Goal: Task Accomplishment & Management: Use online tool/utility

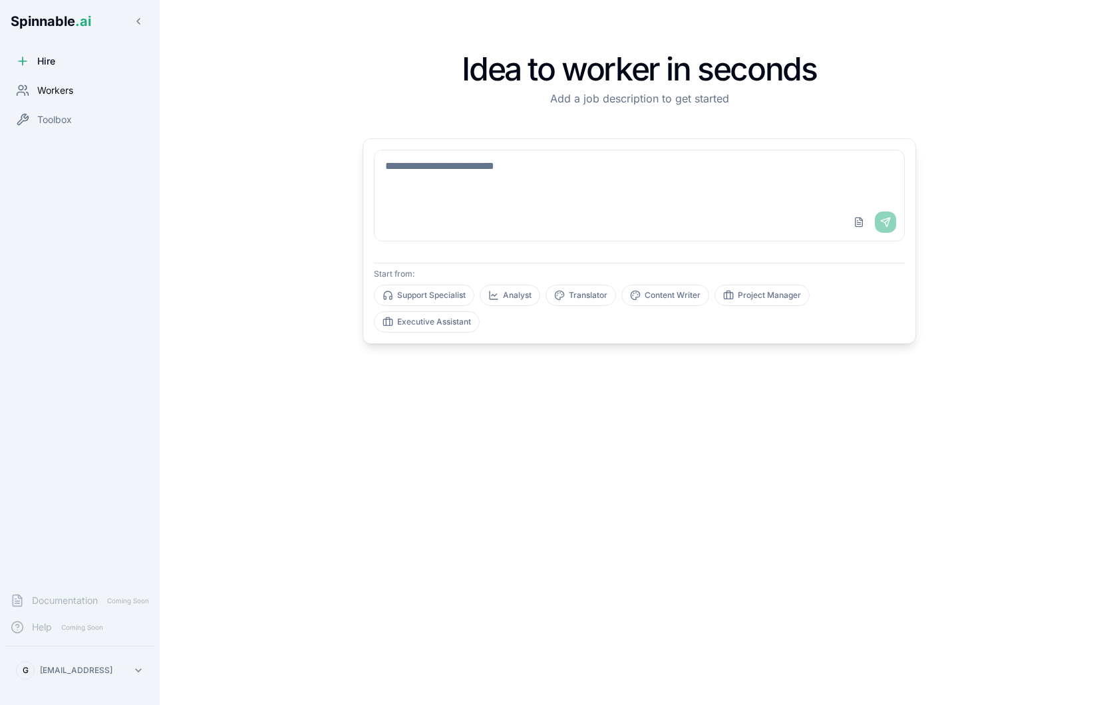
click at [48, 84] on span "Workers" at bounding box center [55, 90] width 36 height 13
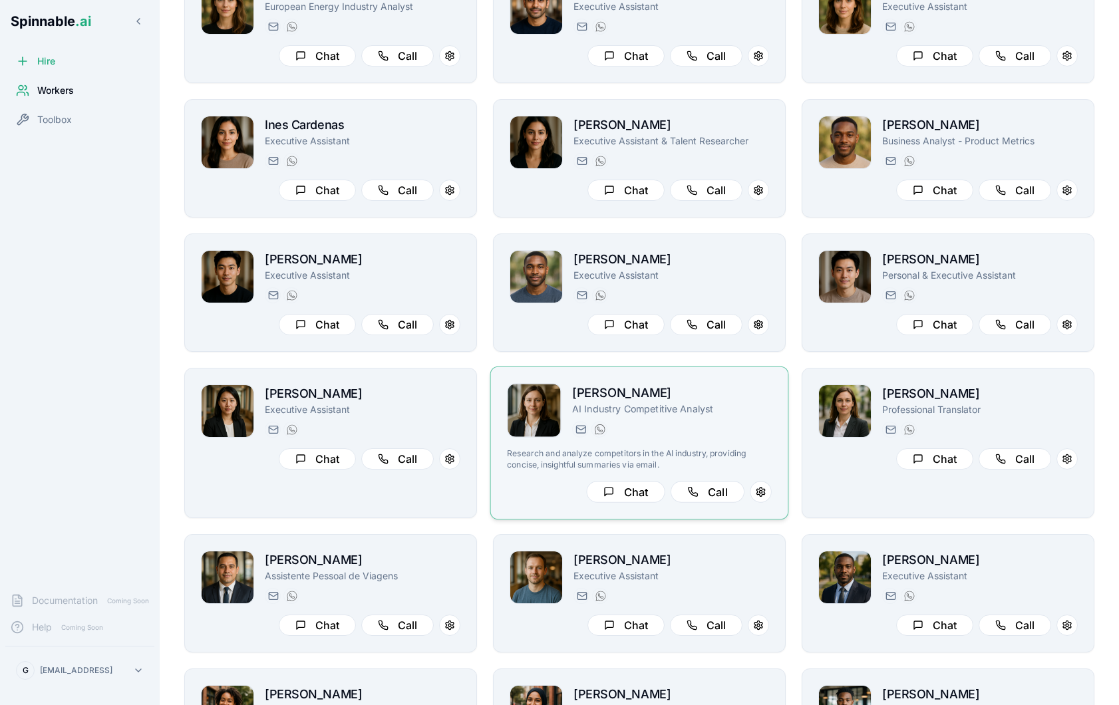
scroll to position [740, 0]
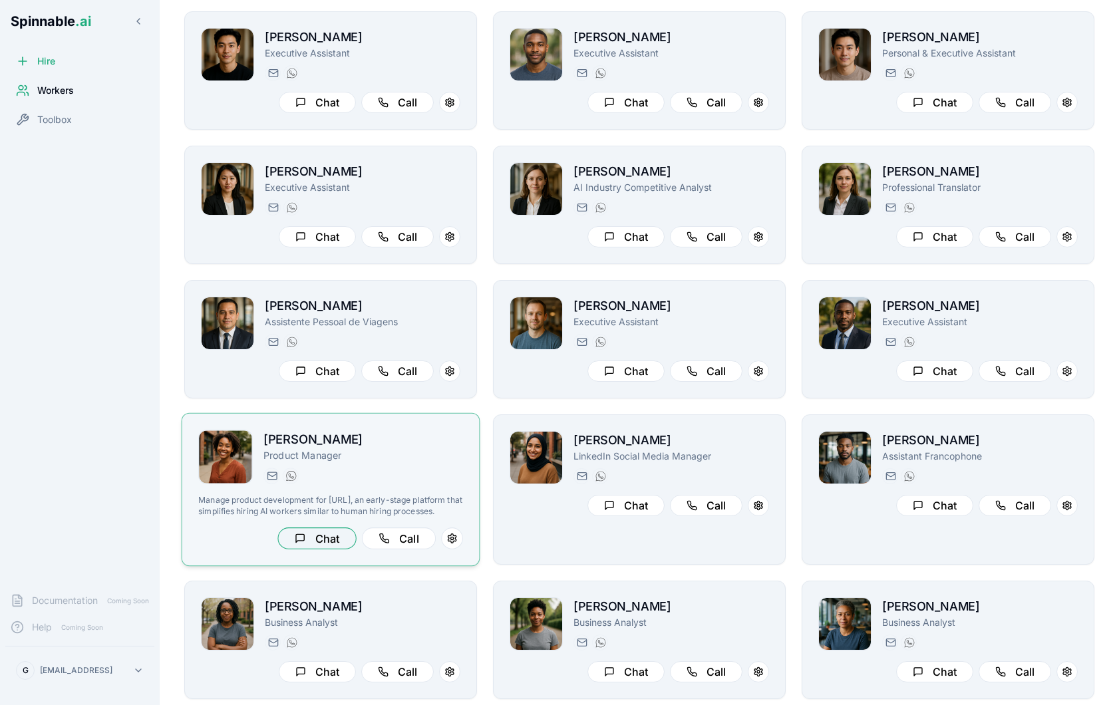
click at [339, 547] on button "Chat" at bounding box center [316, 538] width 78 height 22
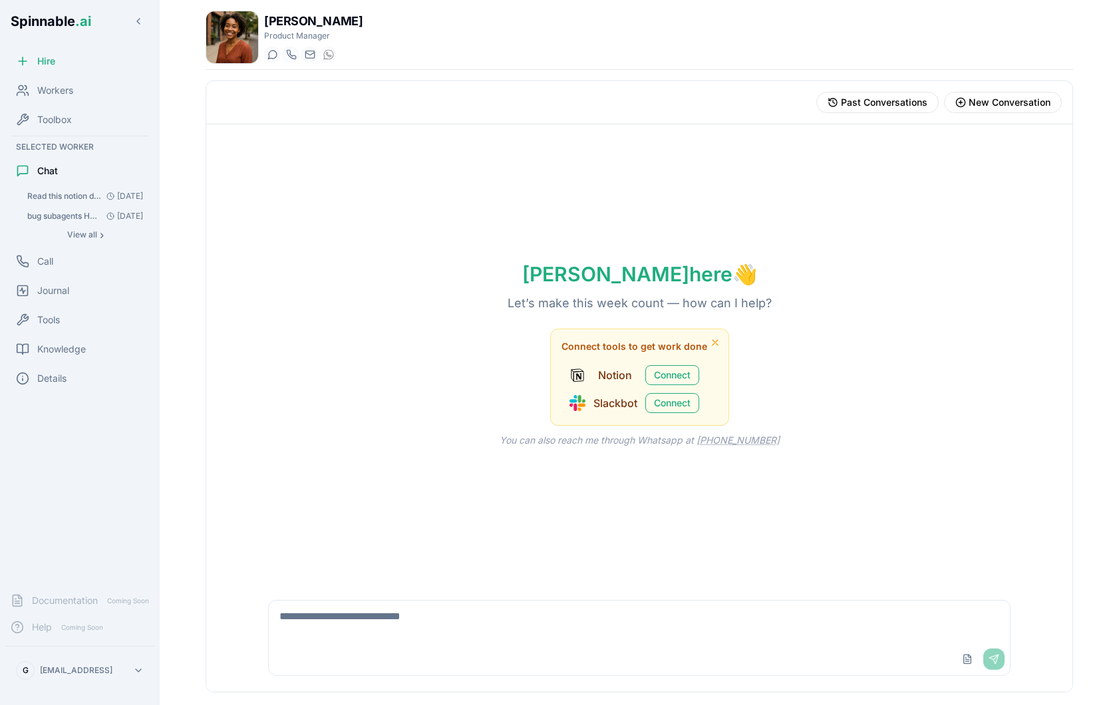
click at [729, 628] on textarea at bounding box center [639, 622] width 741 height 43
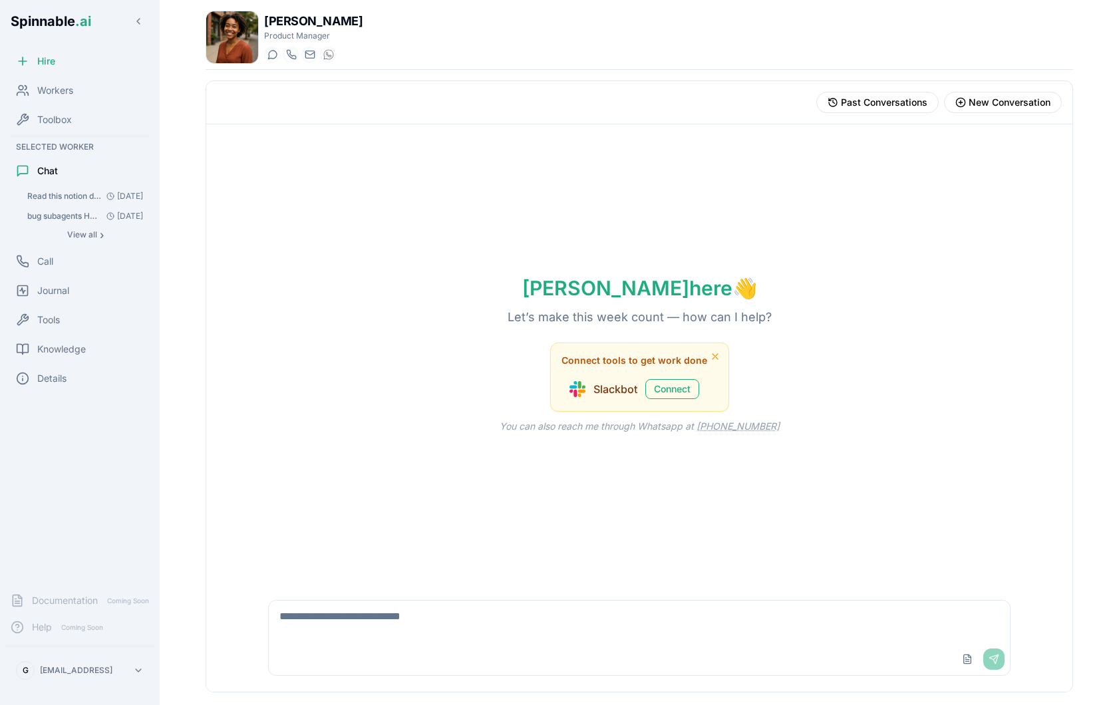
click at [591, 625] on textarea at bounding box center [639, 622] width 741 height 43
click at [968, 663] on button "Upload File" at bounding box center [966, 658] width 21 height 21
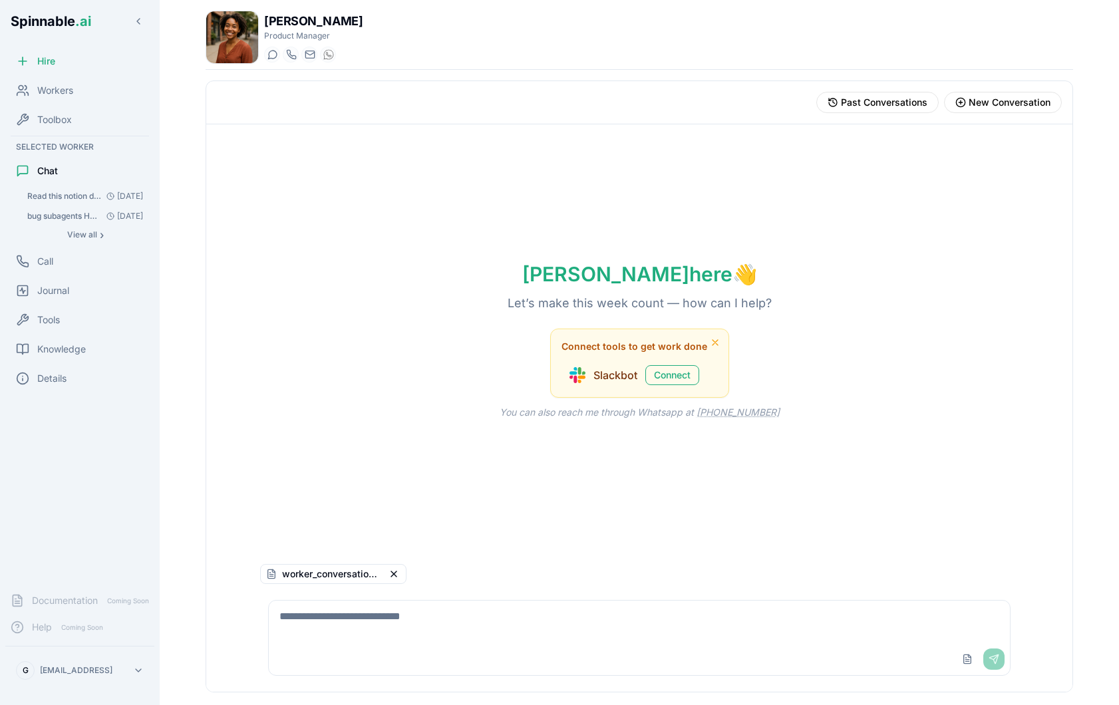
click at [425, 630] on textarea at bounding box center [639, 622] width 741 height 43
type textarea "**********"
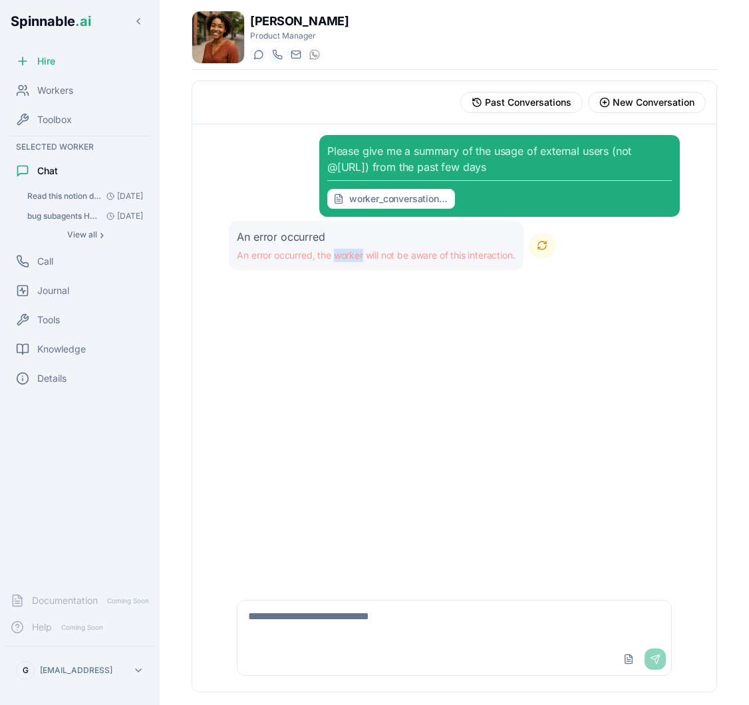
click at [549, 248] on button "Retry" at bounding box center [542, 245] width 27 height 27
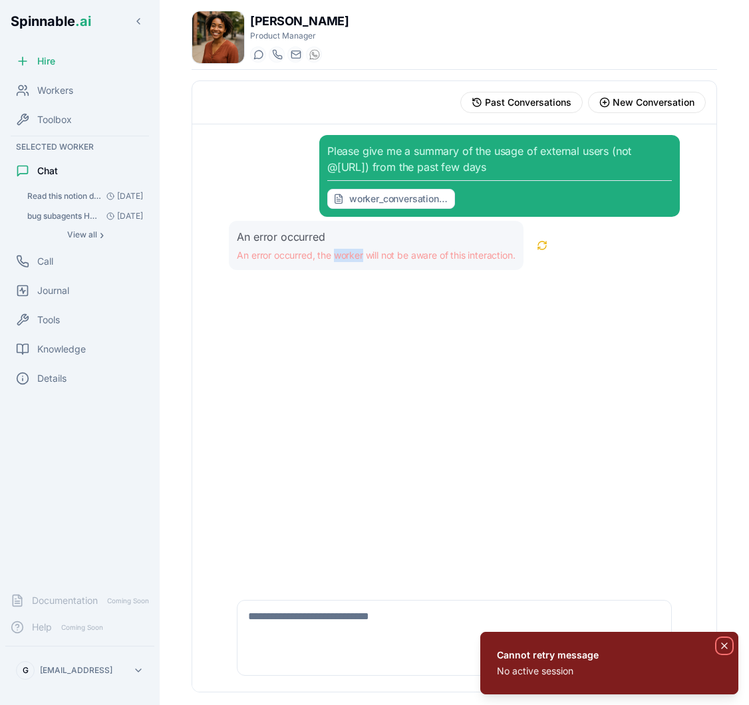
click at [720, 647] on icon "Notifications (F8)" at bounding box center [724, 645] width 11 height 11
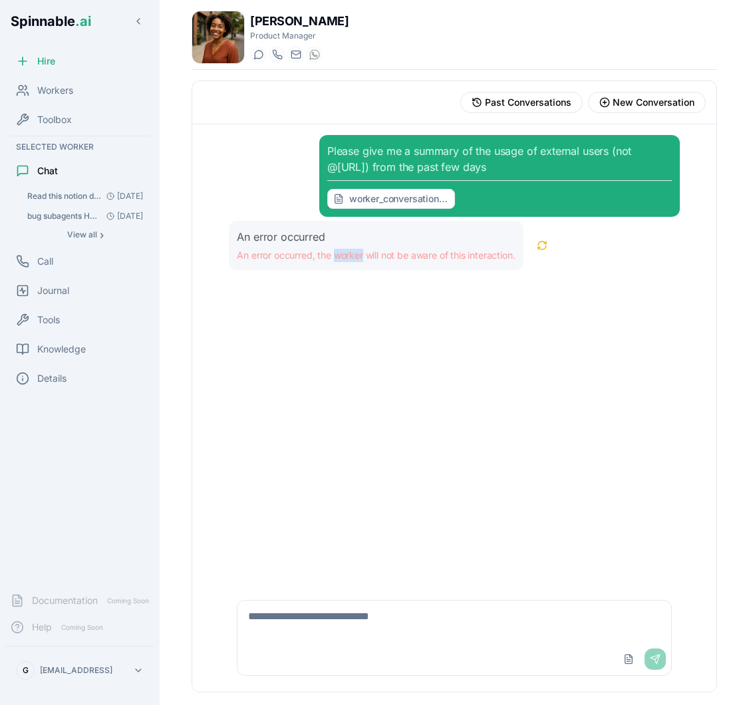
drag, startPoint x: 531, startPoint y: 170, endPoint x: 344, endPoint y: 153, distance: 187.7
click at [344, 153] on div "Please give me a summary of the usage of external users (not @spinnable.ai) fro…" at bounding box center [499, 176] width 344 height 66
click at [643, 109] on button "New Conversation" at bounding box center [647, 102] width 118 height 21
click at [541, 245] on button "Retry" at bounding box center [542, 245] width 27 height 27
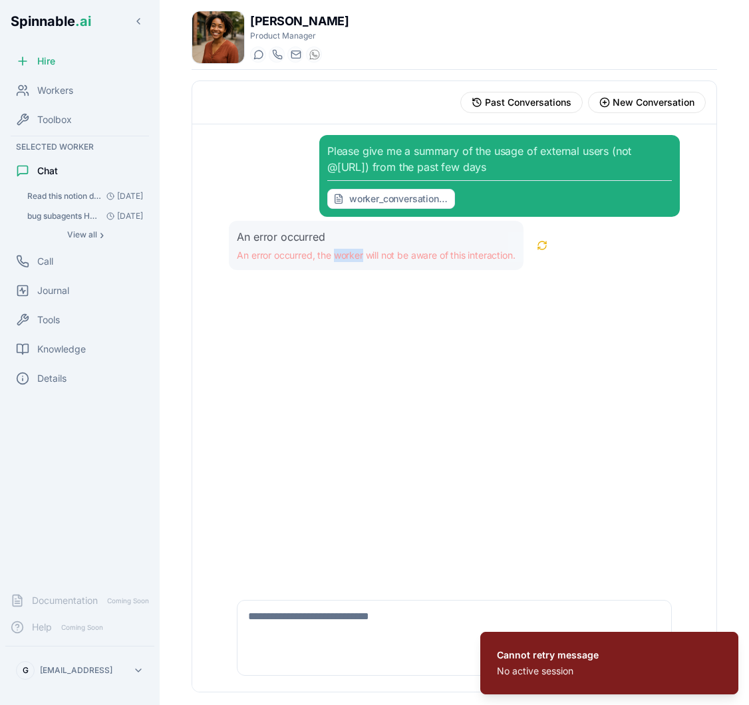
click at [429, 166] on div "Please give me a summary of the usage of external users (not @spinnable.ai) fro…" at bounding box center [499, 176] width 344 height 66
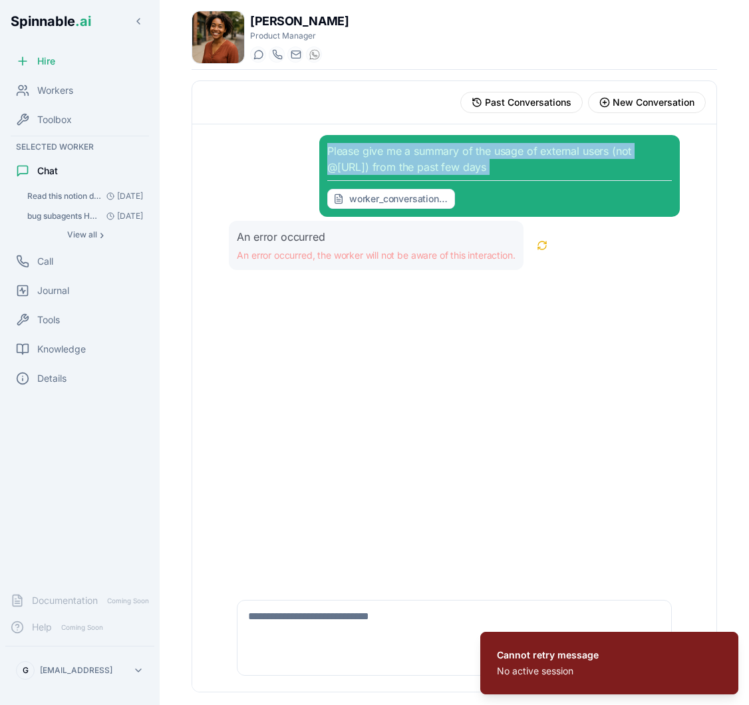
click at [429, 166] on div "Please give me a summary of the usage of external users (not @spinnable.ai) fro…" at bounding box center [499, 176] width 344 height 66
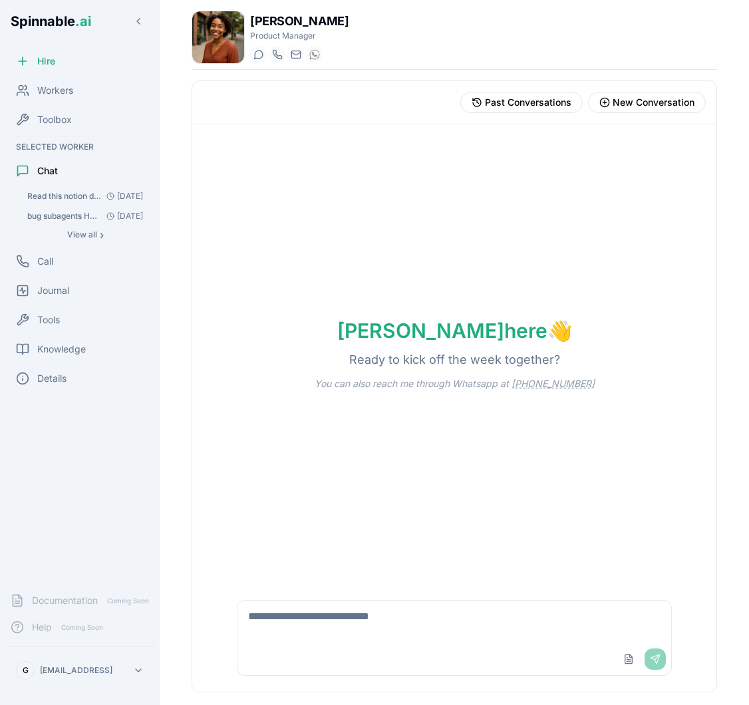
click at [315, 624] on textarea at bounding box center [453, 622] width 433 height 43
paste textarea "**********"
type textarea "**********"
click at [624, 656] on button "Upload File" at bounding box center [628, 658] width 21 height 21
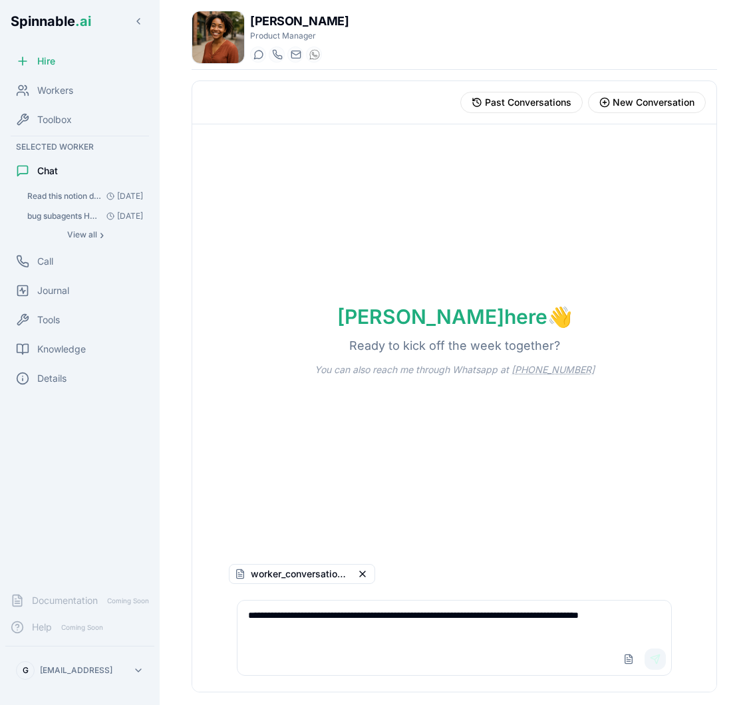
click at [658, 654] on button "Send" at bounding box center [654, 658] width 21 height 21
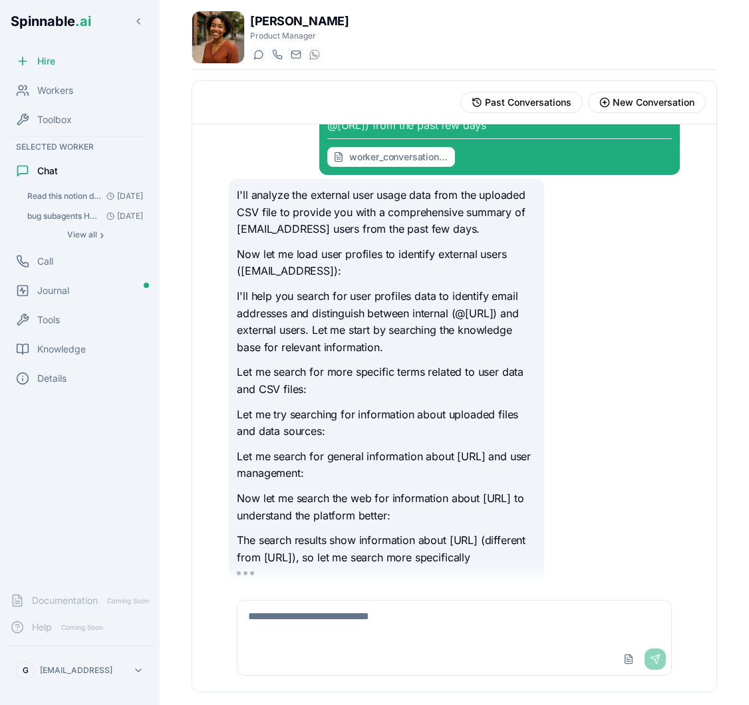
scroll to position [59, 0]
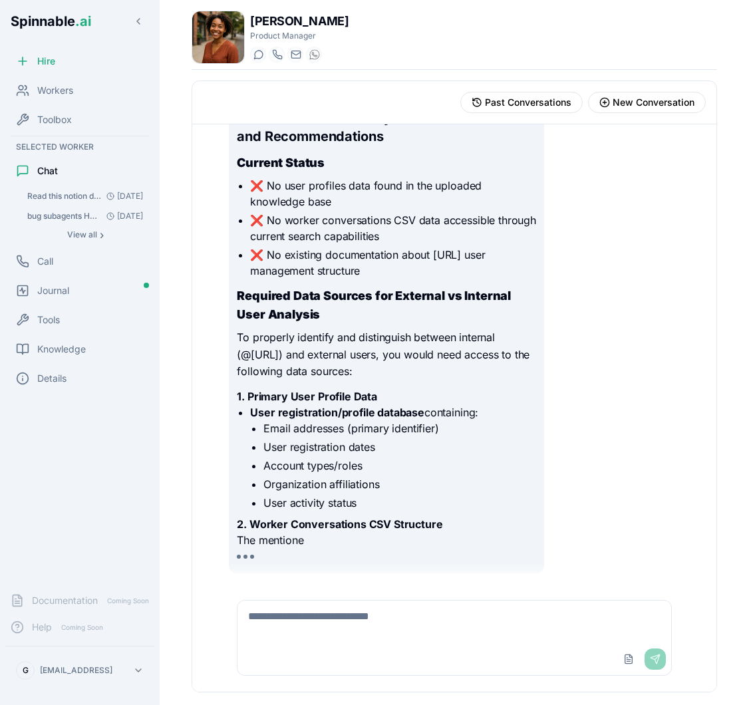
click at [378, 617] on textarea at bounding box center [453, 622] width 433 height 43
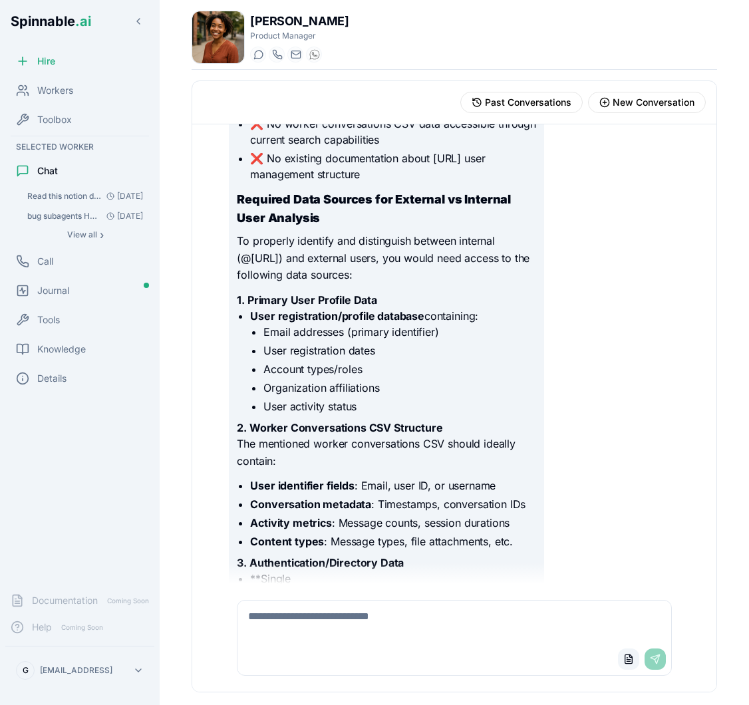
click at [624, 660] on button "Upload File" at bounding box center [628, 658] width 21 height 21
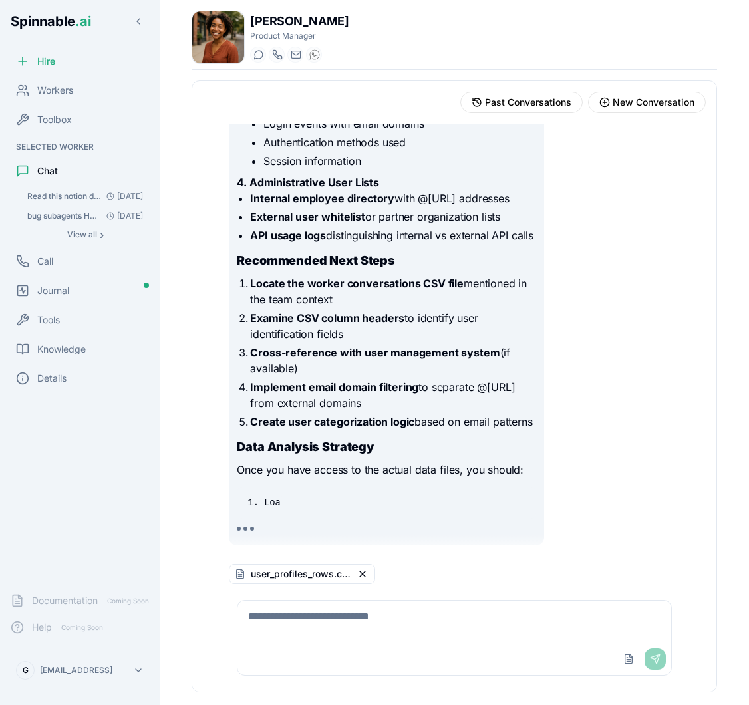
click at [350, 611] on textarea at bounding box center [453, 622] width 433 height 43
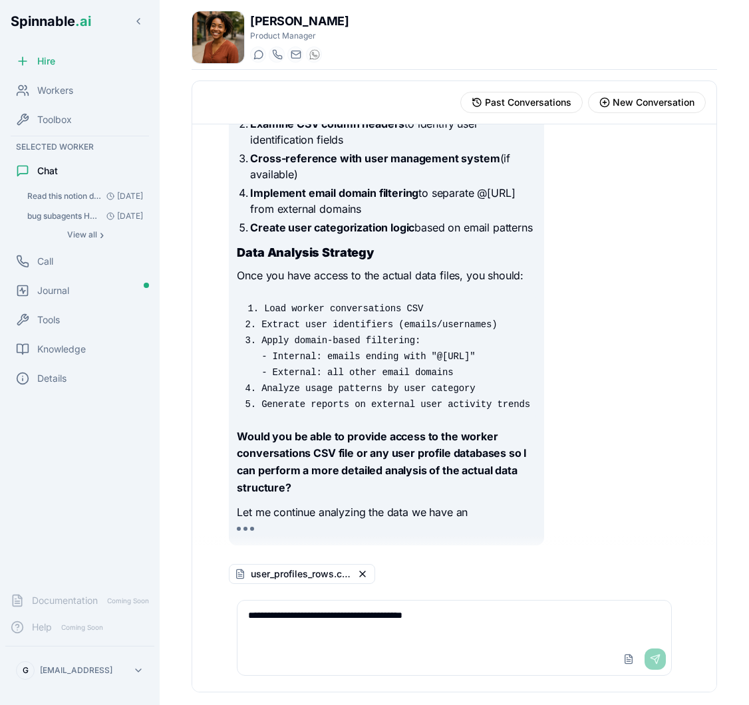
scroll to position [1412, 0]
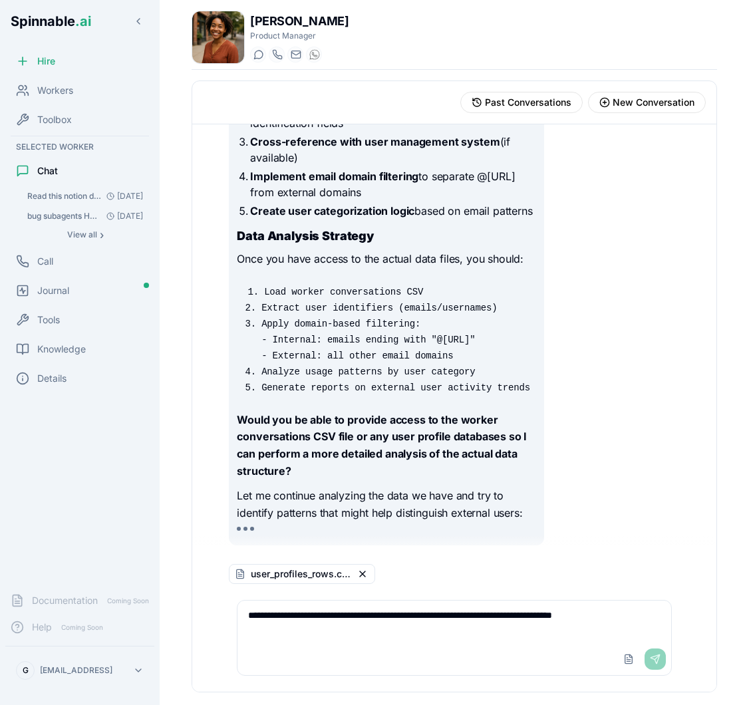
click at [660, 660] on div "Upload File Send" at bounding box center [642, 658] width 48 height 21
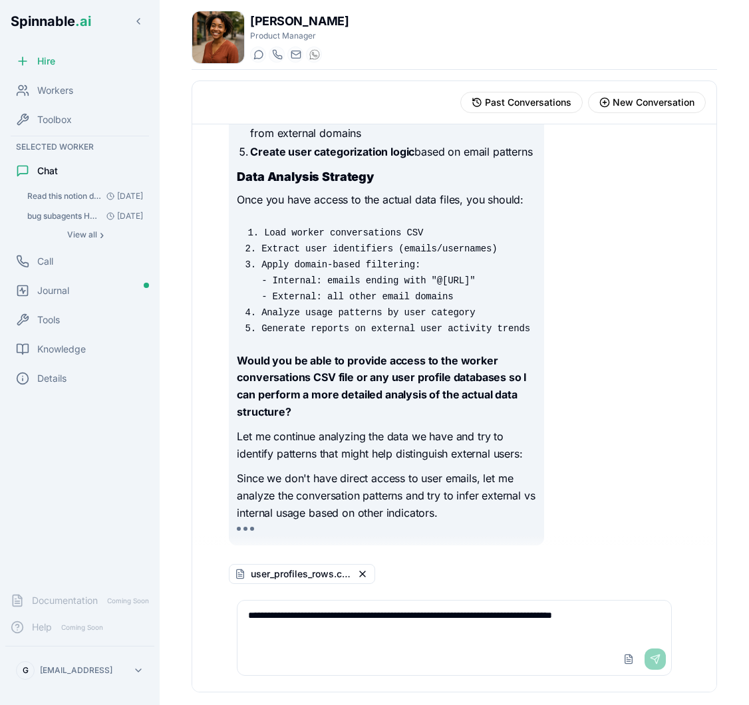
scroll to position [1488, 0]
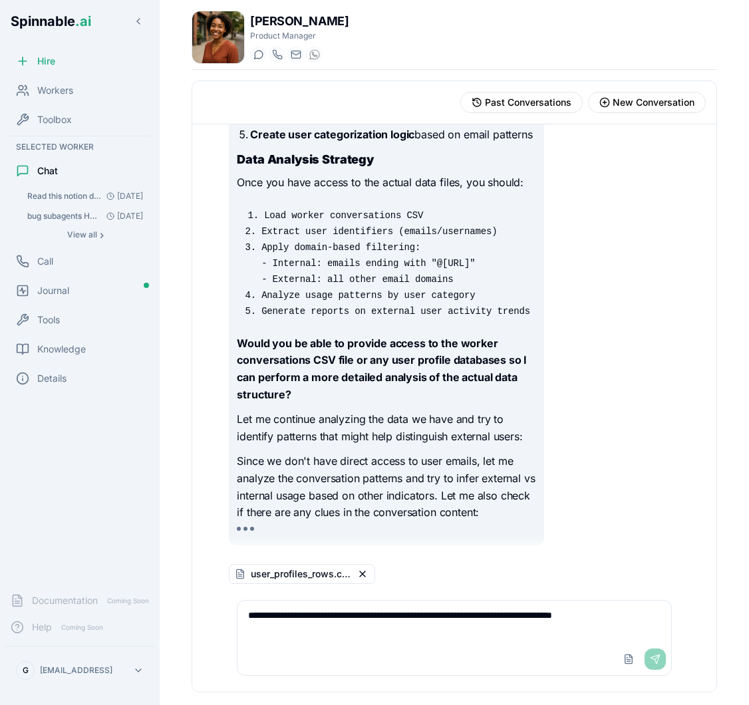
click at [290, 613] on textarea "**********" at bounding box center [453, 622] width 433 height 43
click at [650, 621] on textarea "**********" at bounding box center [453, 622] width 433 height 43
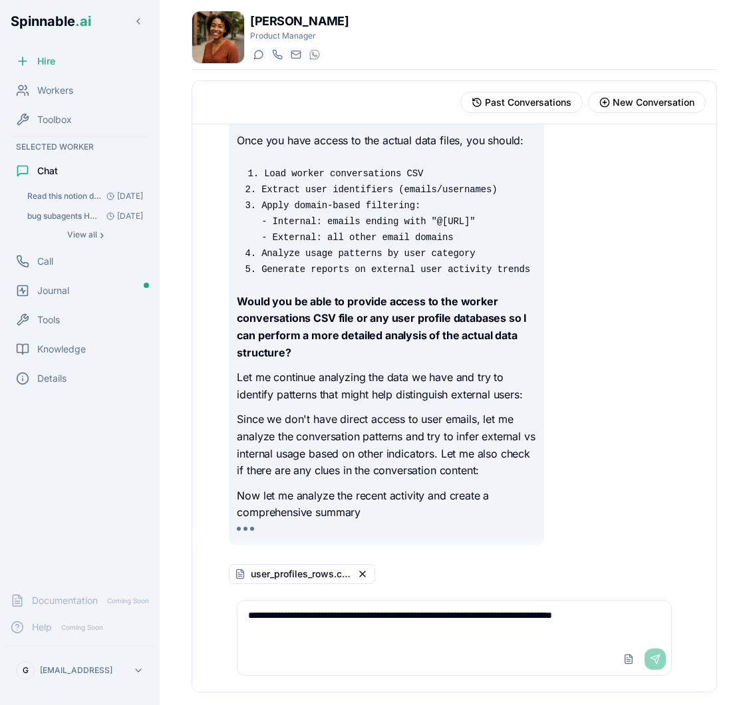
scroll to position [1530, 0]
type textarea "**********"
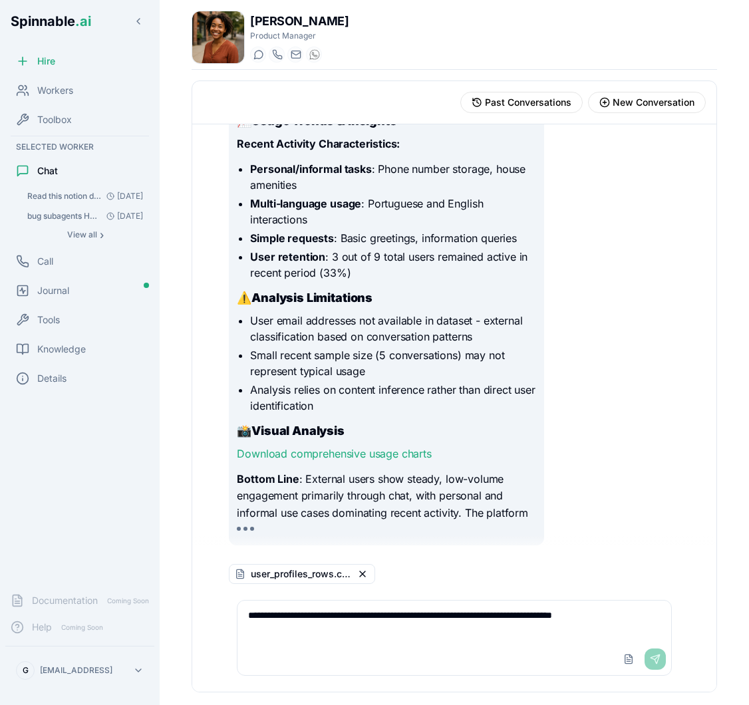
scroll to position [2797, 0]
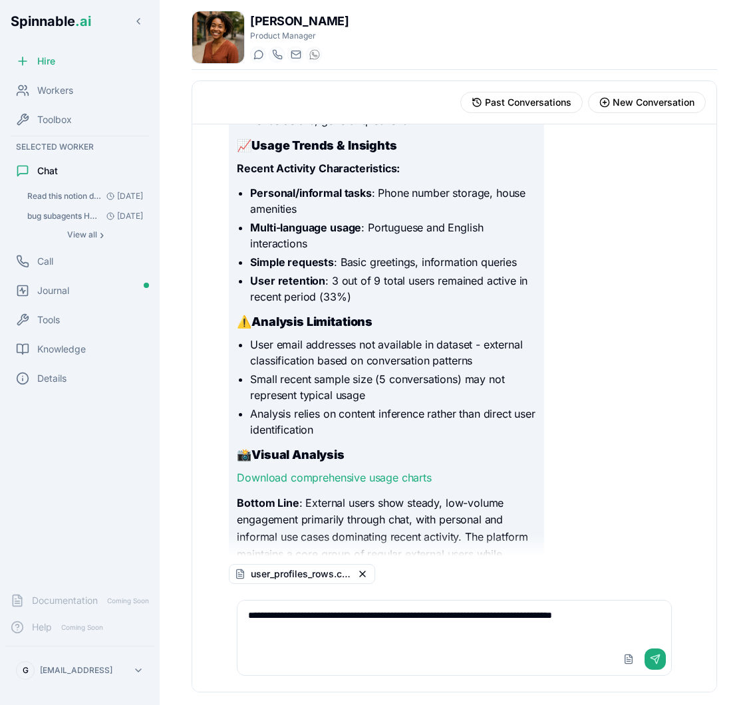
scroll to position [1084, 0]
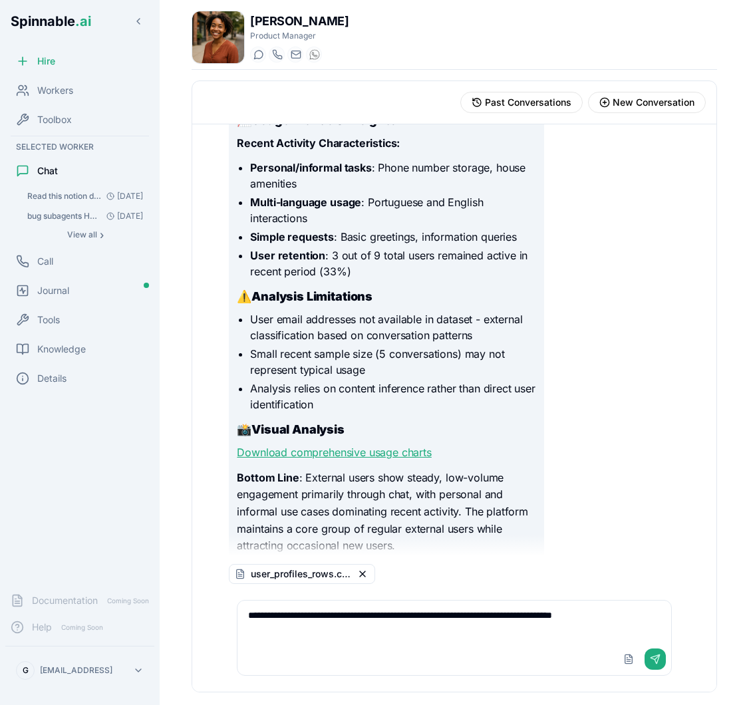
click at [369, 446] on link "Download comprehensive usage charts" at bounding box center [334, 452] width 194 height 13
click at [661, 660] on button "Send" at bounding box center [654, 658] width 21 height 21
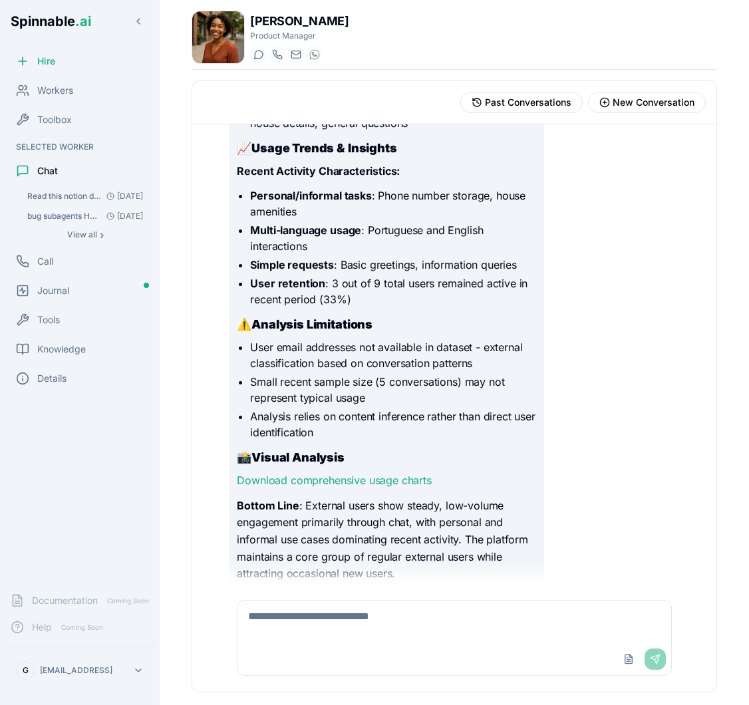
scroll to position [1184, 0]
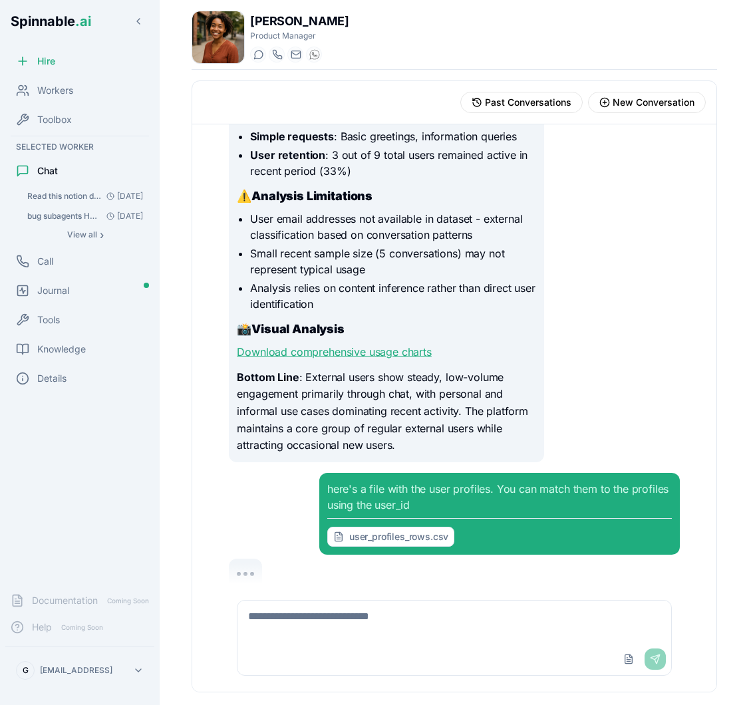
click at [406, 345] on link "Download comprehensive usage charts" at bounding box center [334, 351] width 194 height 13
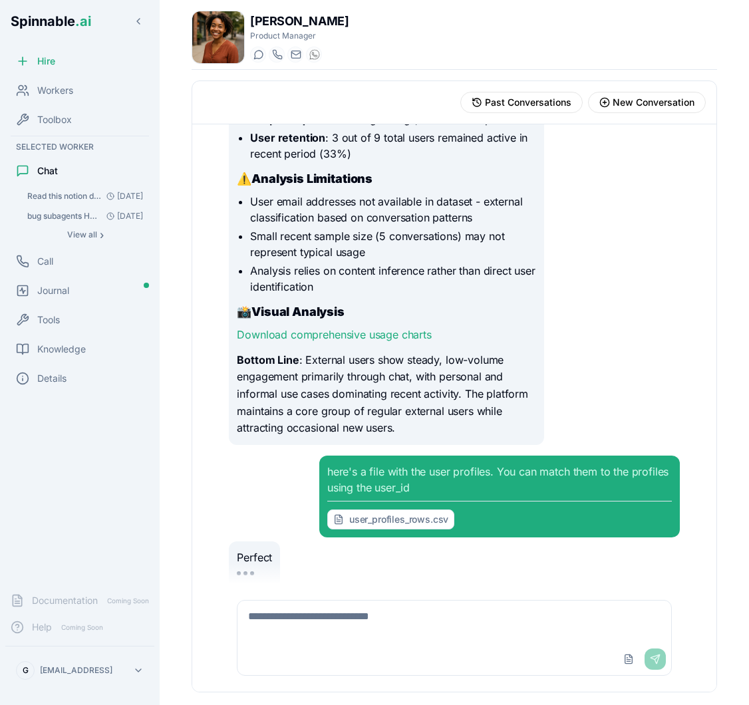
click at [433, 303] on h3 "📸 Visual Analysis" at bounding box center [386, 312] width 299 height 19
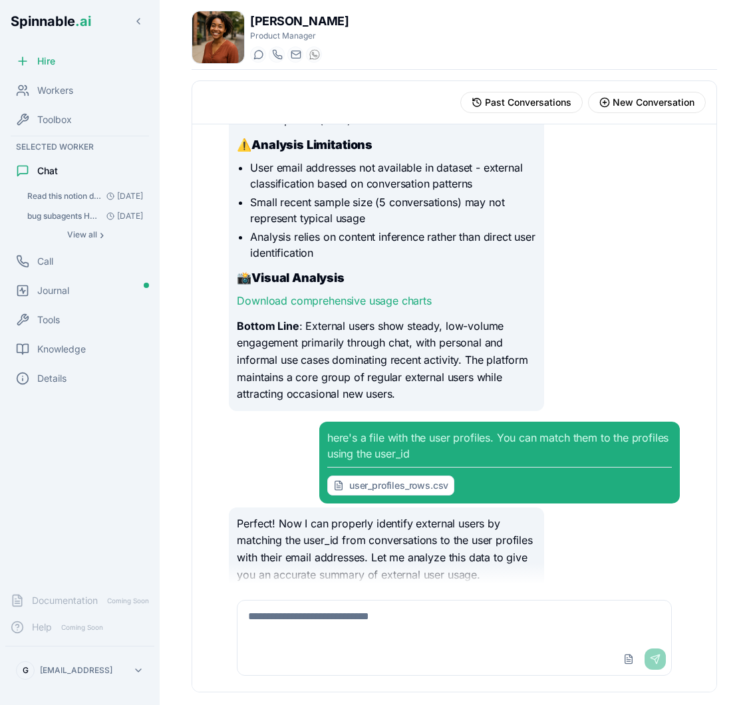
scroll to position [1253, 0]
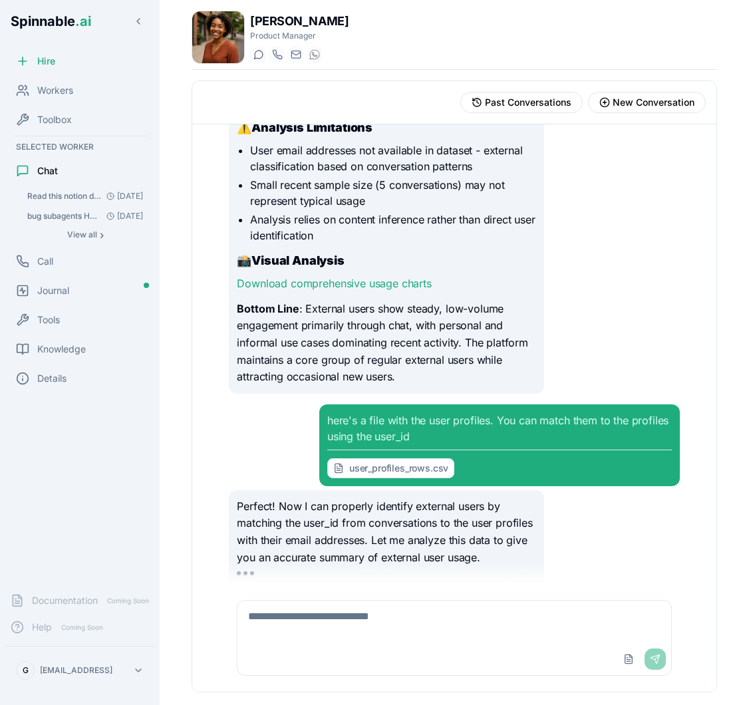
click at [335, 277] on link "Download comprehensive usage charts" at bounding box center [334, 283] width 194 height 13
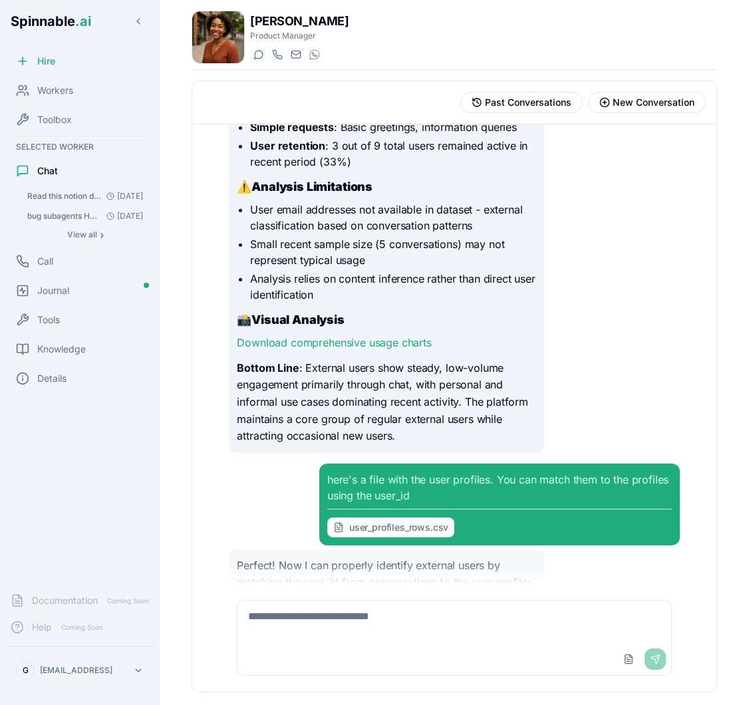
scroll to position [1186, 0]
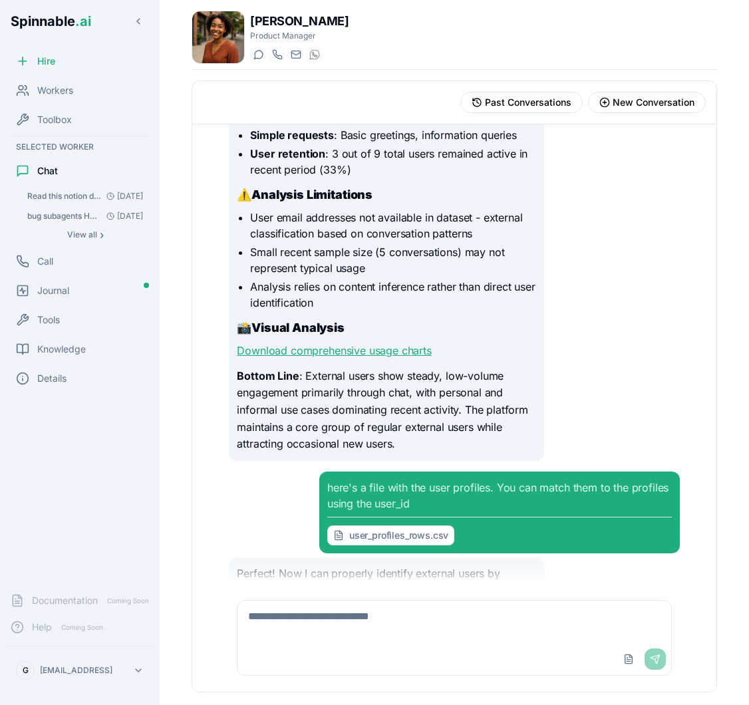
click at [355, 344] on link "Download comprehensive usage charts" at bounding box center [334, 350] width 194 height 13
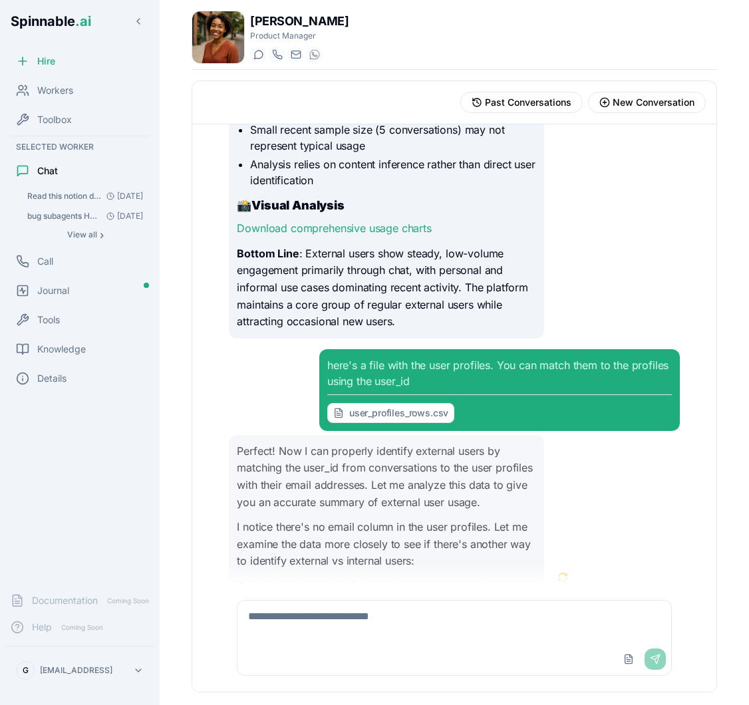
scroll to position [1304, 0]
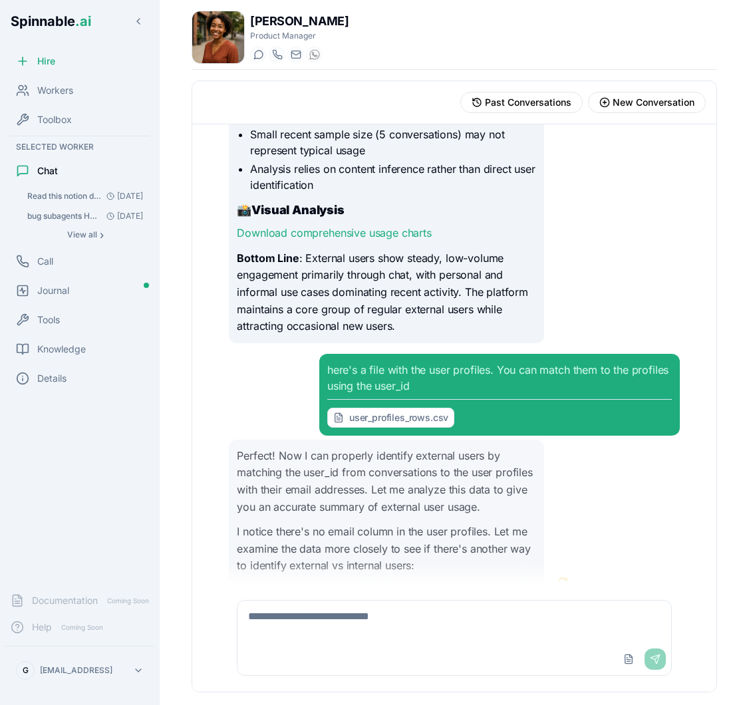
click at [422, 250] on p "Bottom Line : External users show steady, low-volume engagement primarily throu…" at bounding box center [386, 292] width 299 height 85
click at [403, 226] on link "Download comprehensive usage charts" at bounding box center [334, 232] width 194 height 13
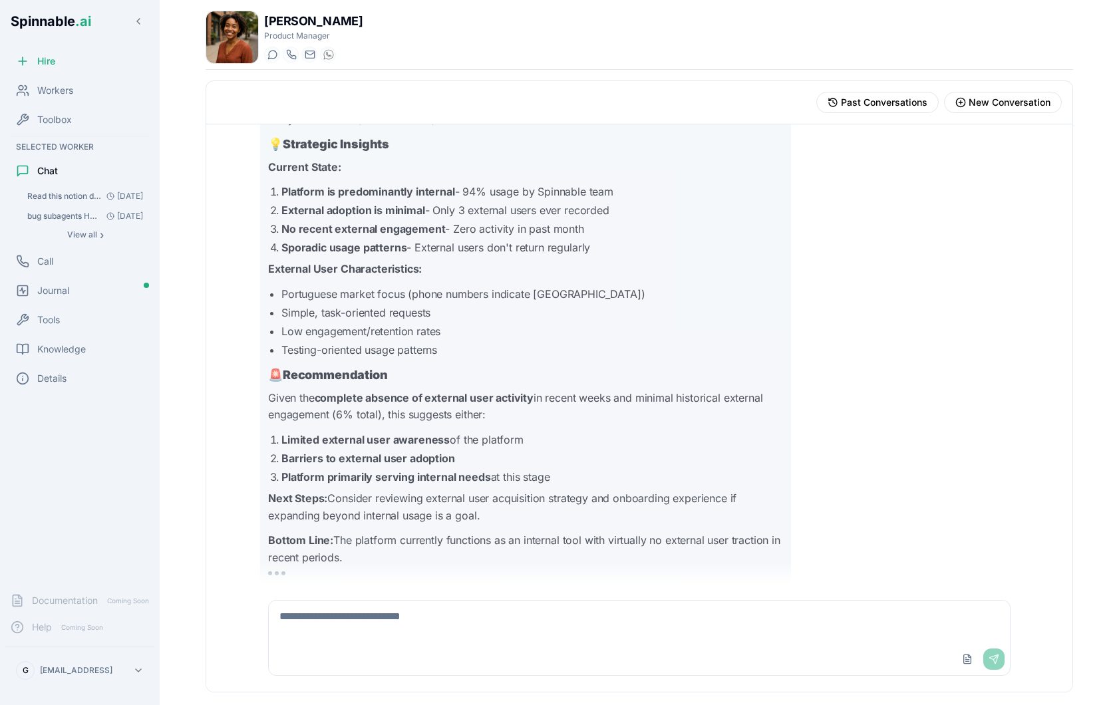
scroll to position [2425, 0]
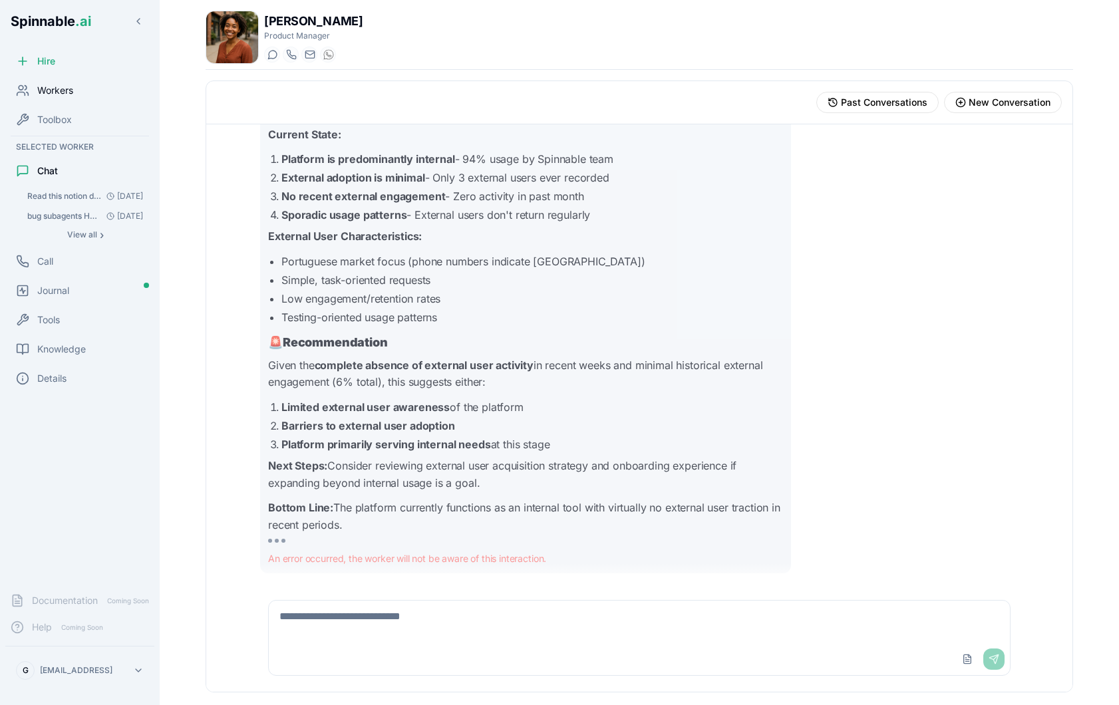
click at [63, 90] on span "Workers" at bounding box center [55, 90] width 36 height 13
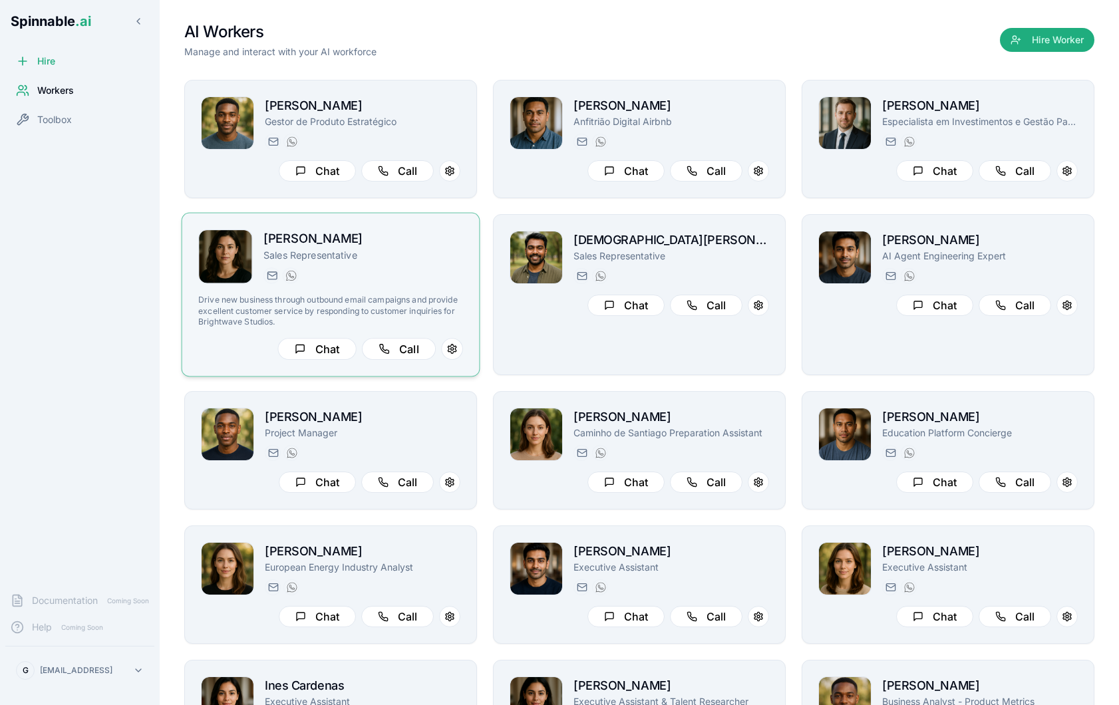
click at [400, 269] on div "[PERSON_NAME][EMAIL_ADDRESS][PERSON_NAME] [PHONE_NUMBER]" at bounding box center [363, 275] width 200 height 16
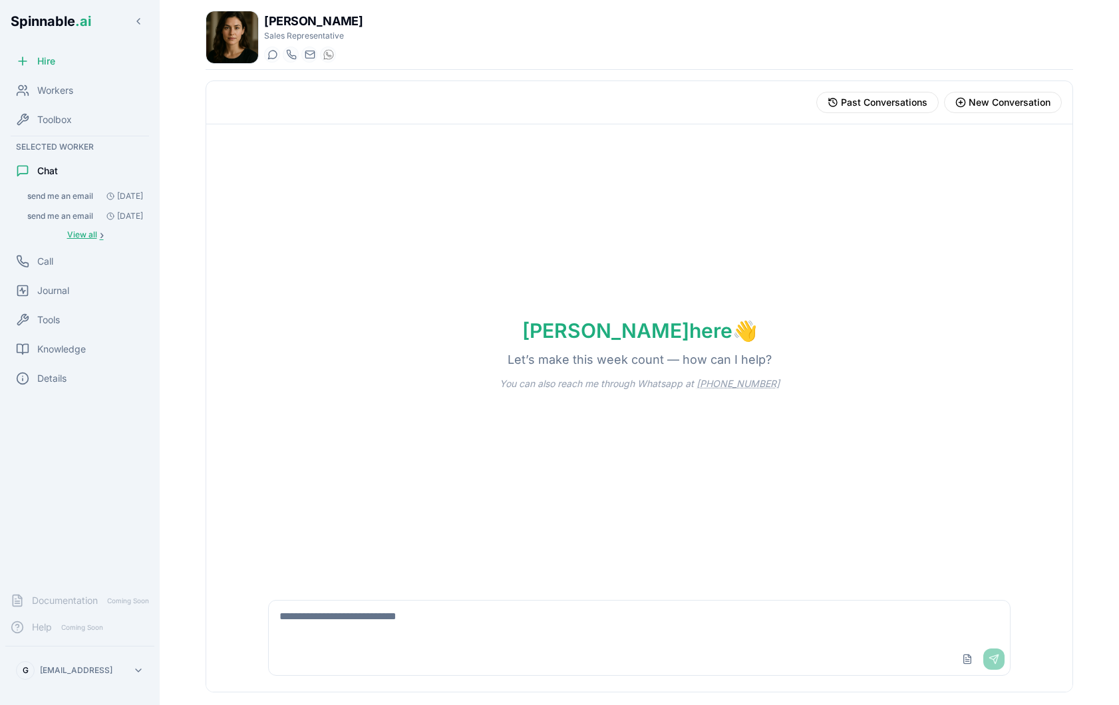
click at [93, 233] on span "View all" at bounding box center [82, 234] width 30 height 11
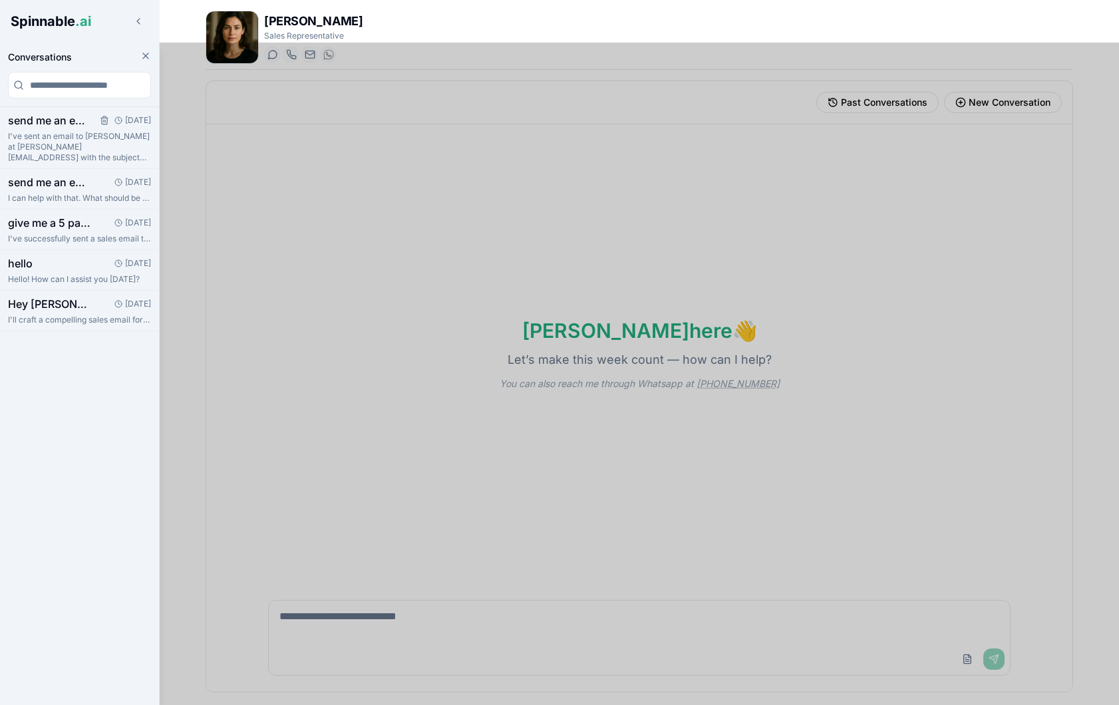
click at [67, 132] on p "I've sent an email to [PERSON_NAME] at [PERSON_NAME][EMAIL_ADDRESS] with the su…" at bounding box center [79, 147] width 143 height 32
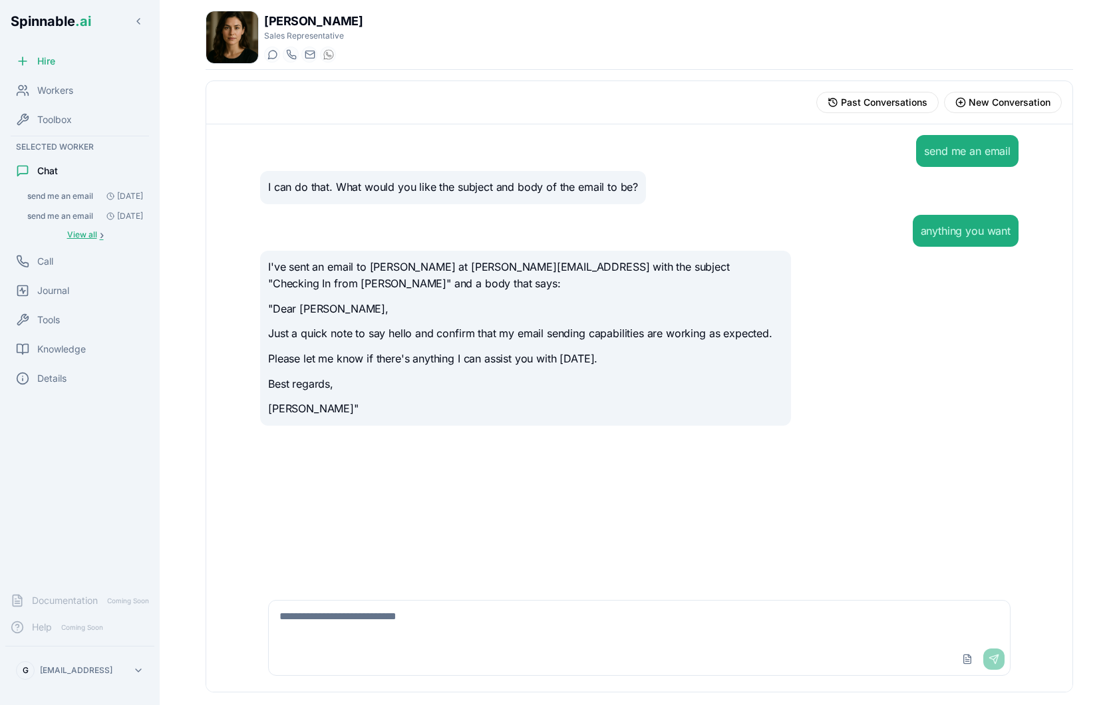
click at [92, 231] on span "View all" at bounding box center [82, 234] width 30 height 11
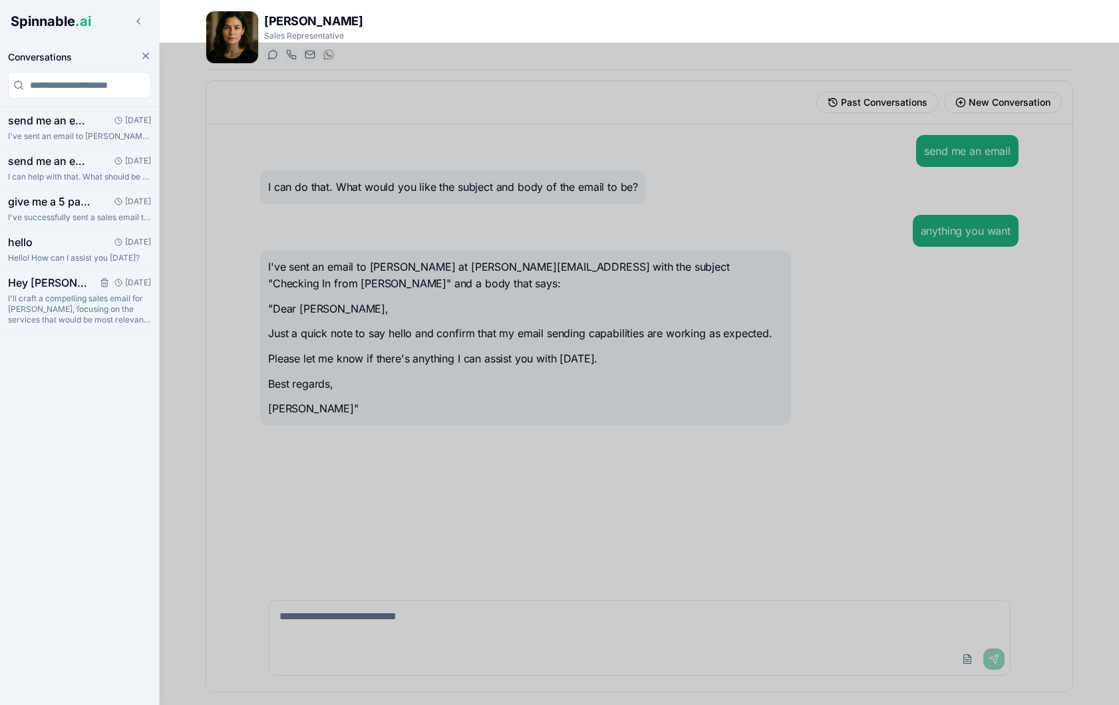
click at [78, 317] on p "I'll craft a compelling sales email for [PERSON_NAME], focusing on the services…" at bounding box center [79, 309] width 143 height 32
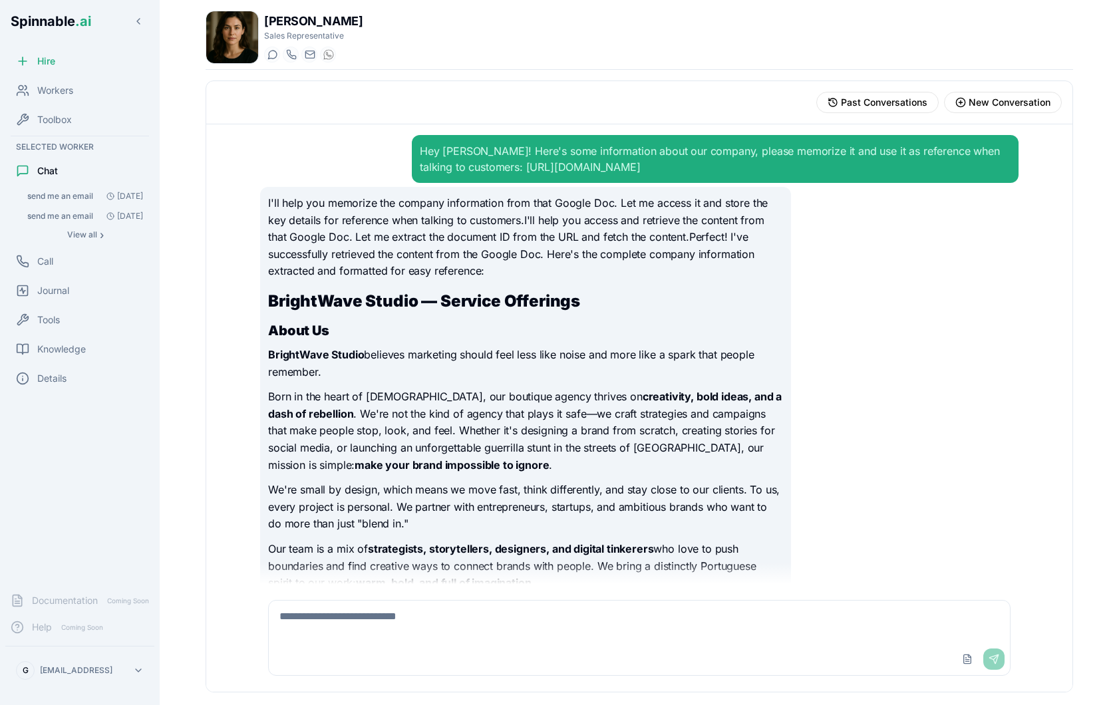
click at [571, 166] on div "Hey [PERSON_NAME]! Here's some information about our company, please memorize i…" at bounding box center [715, 159] width 591 height 32
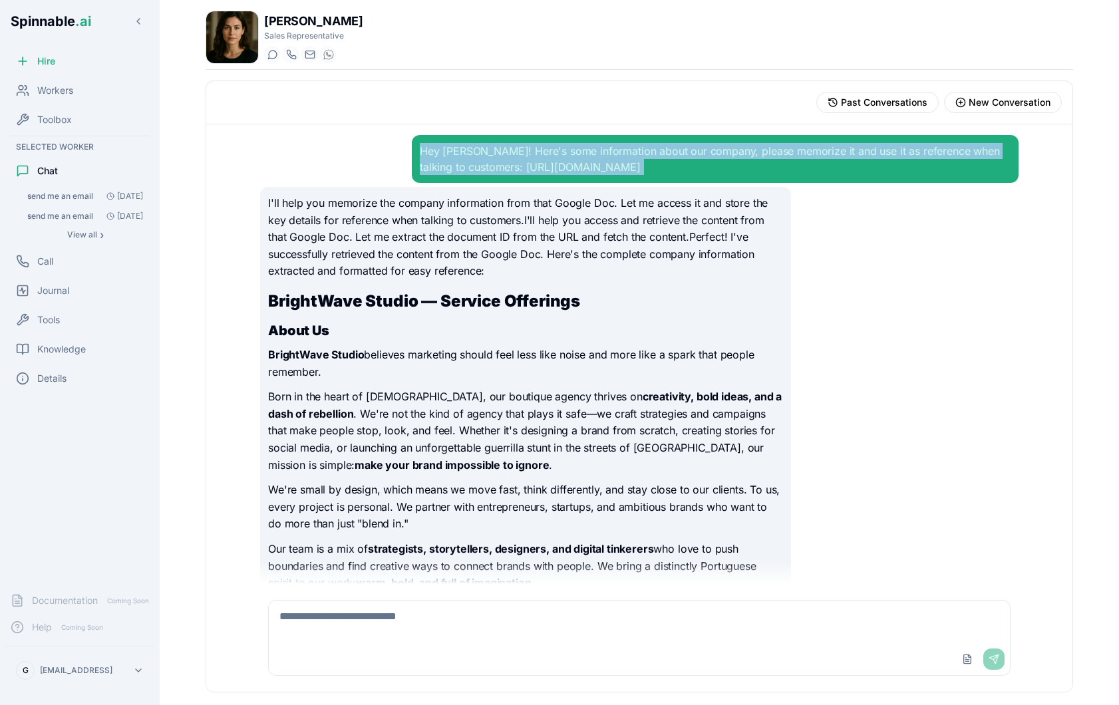
click at [571, 166] on div "Hey [PERSON_NAME]! Here's some information about our company, please memorize i…" at bounding box center [715, 159] width 591 height 32
copy div "Hey [PERSON_NAME]! Here's some information about our company, please memorize i…"
click at [499, 174] on div "Hey [PERSON_NAME]! Here's some information about our company, please memorize i…" at bounding box center [715, 159] width 591 height 32
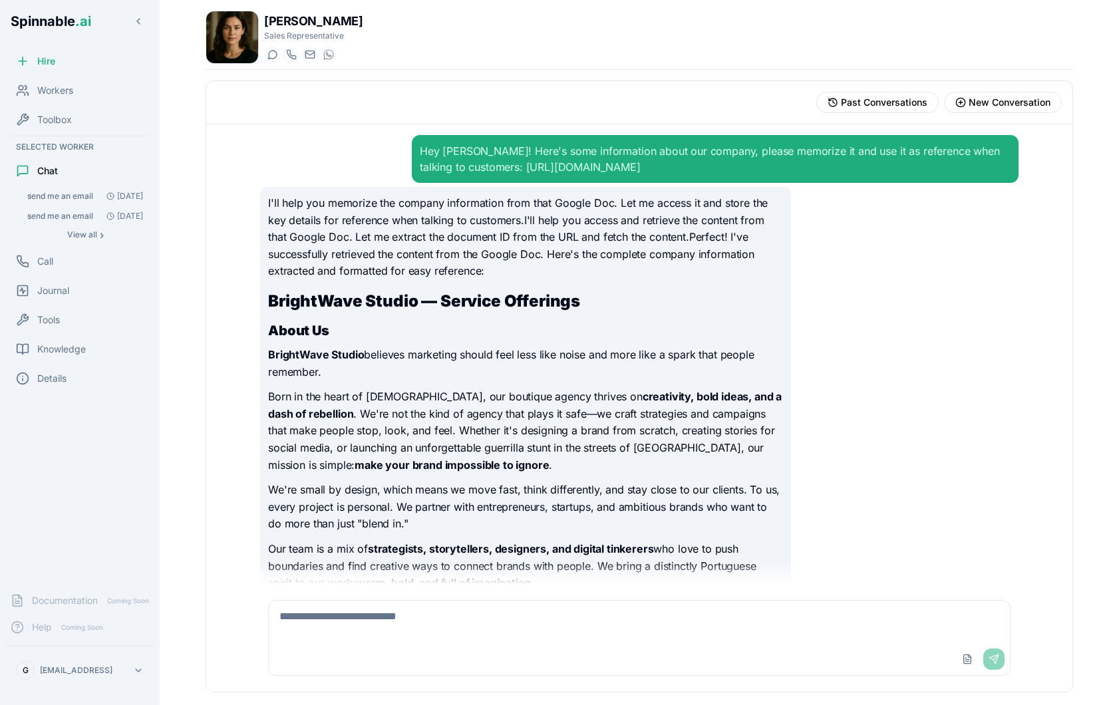
click at [491, 166] on div "Hey [PERSON_NAME]! Here's some information about our company, please memorize i…" at bounding box center [715, 159] width 591 height 32
drag, startPoint x: 477, startPoint y: 167, endPoint x: 1004, endPoint y: 176, distance: 527.5
click at [748, 176] on div "Hey [PERSON_NAME]! Here's some information about our company, please memorize i…" at bounding box center [715, 159] width 607 height 48
copy div "[URL][DOMAIN_NAME]"
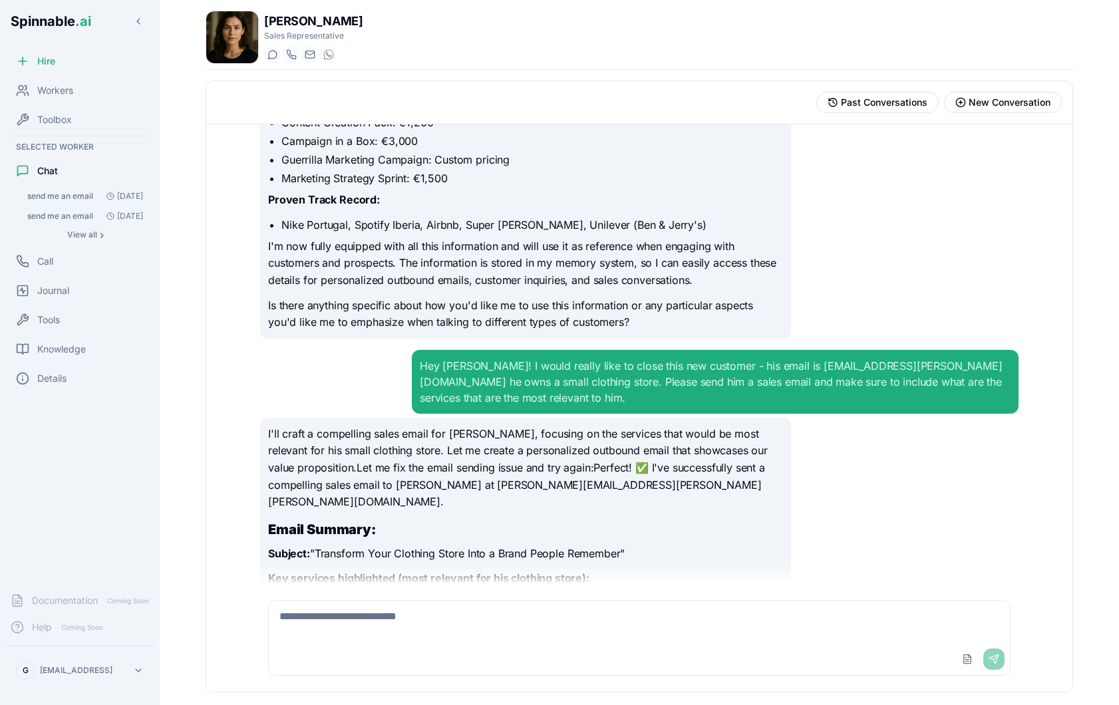
scroll to position [2722, 0]
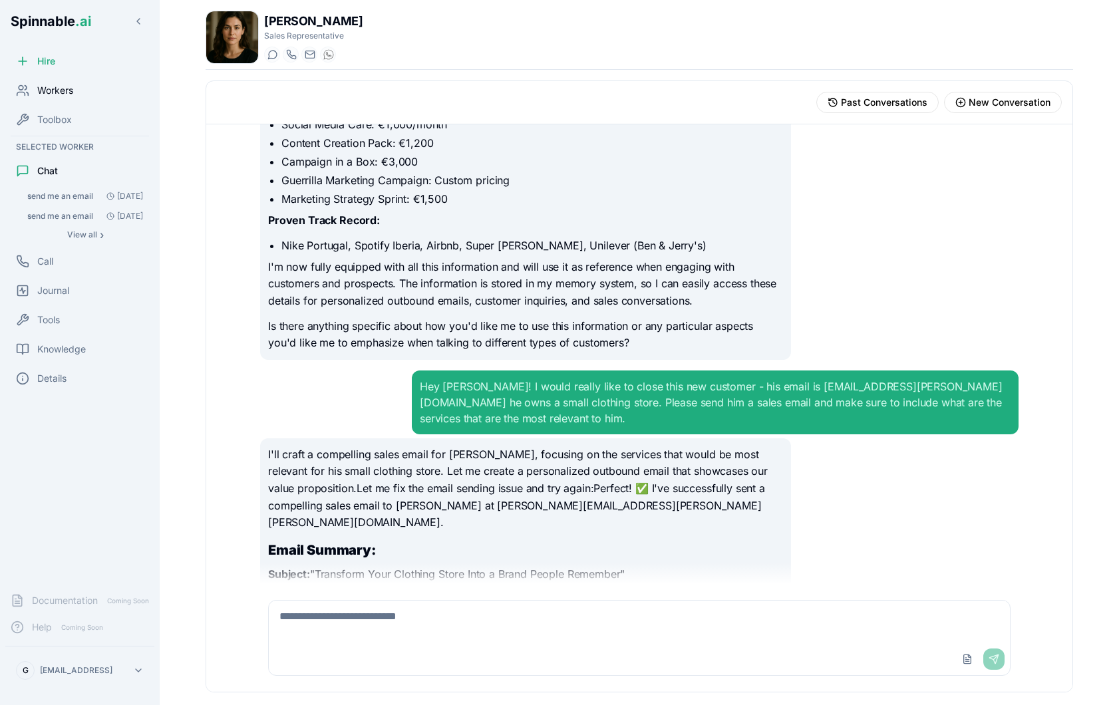
click at [59, 88] on span "Workers" at bounding box center [55, 90] width 36 height 13
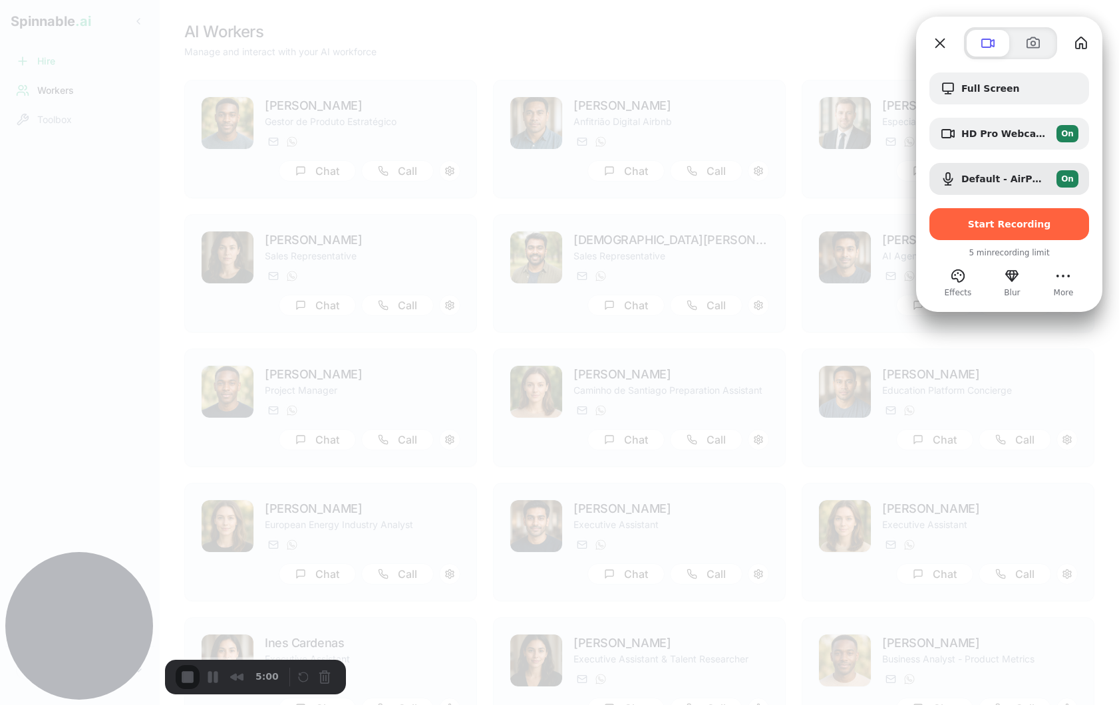
click at [643, 229] on div at bounding box center [559, 352] width 1119 height 705
click at [748, 227] on span "Start Recording" at bounding box center [1009, 224] width 83 height 11
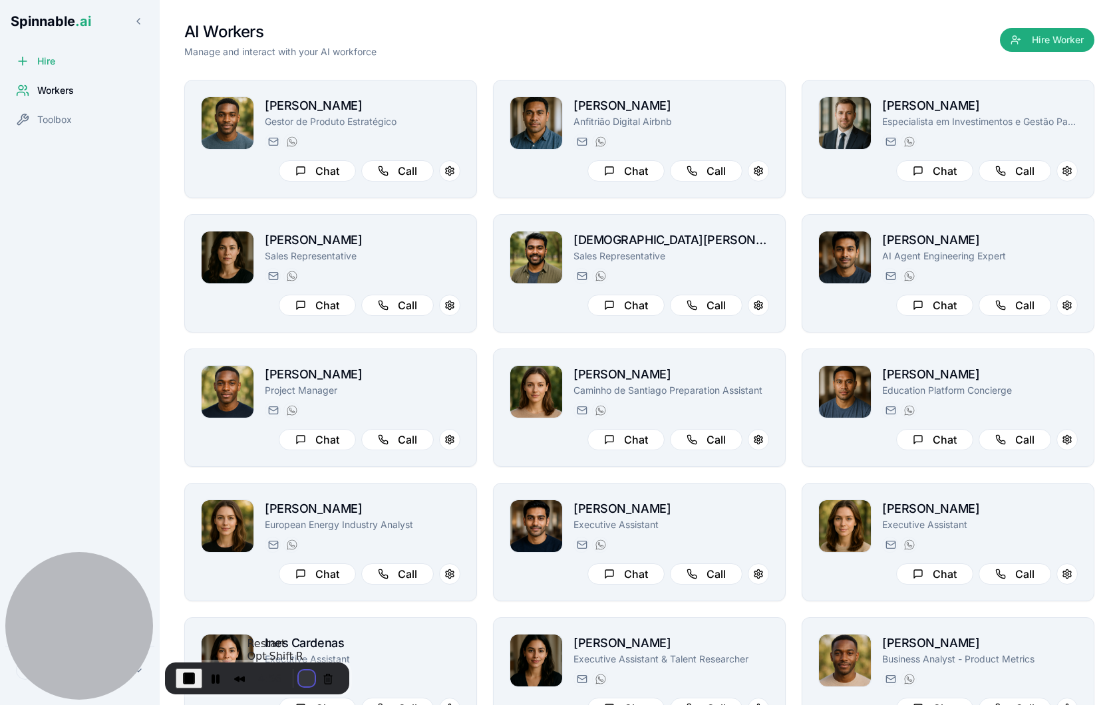
click at [299, 676] on button "Restart Recording" at bounding box center [307, 678] width 16 height 16
click at [55, 59] on span "Hire" at bounding box center [46, 61] width 18 height 13
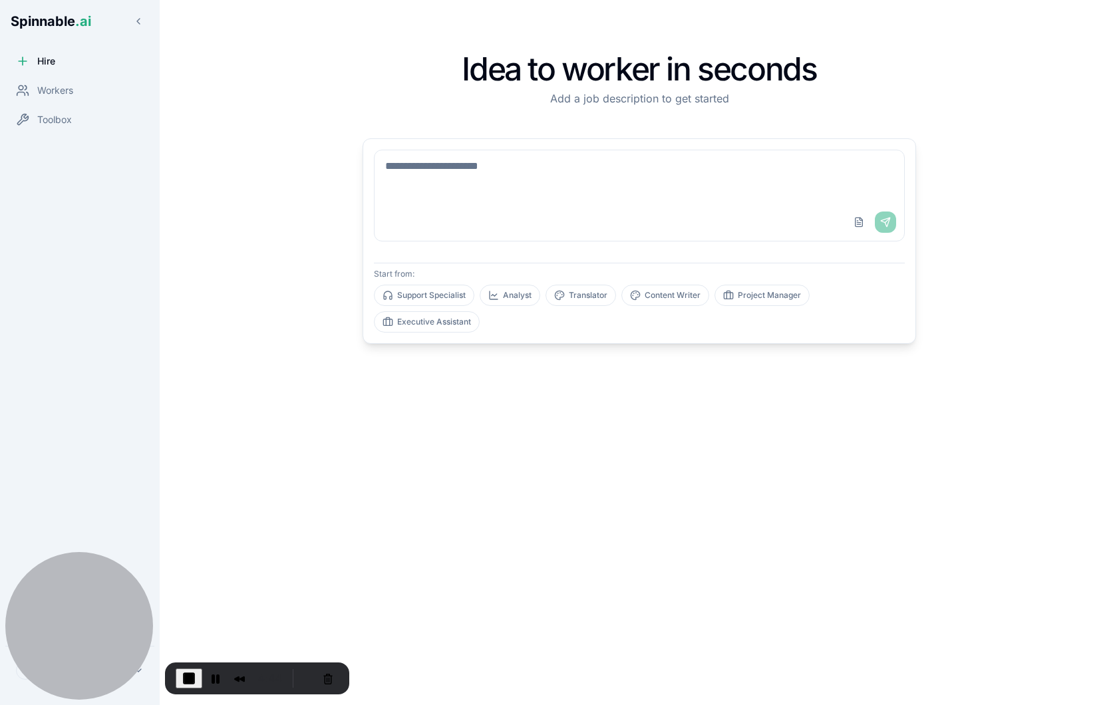
click at [607, 201] on textarea at bounding box center [638, 176] width 529 height 53
click at [577, 191] on textarea at bounding box center [638, 176] width 529 height 53
type textarea "**********"
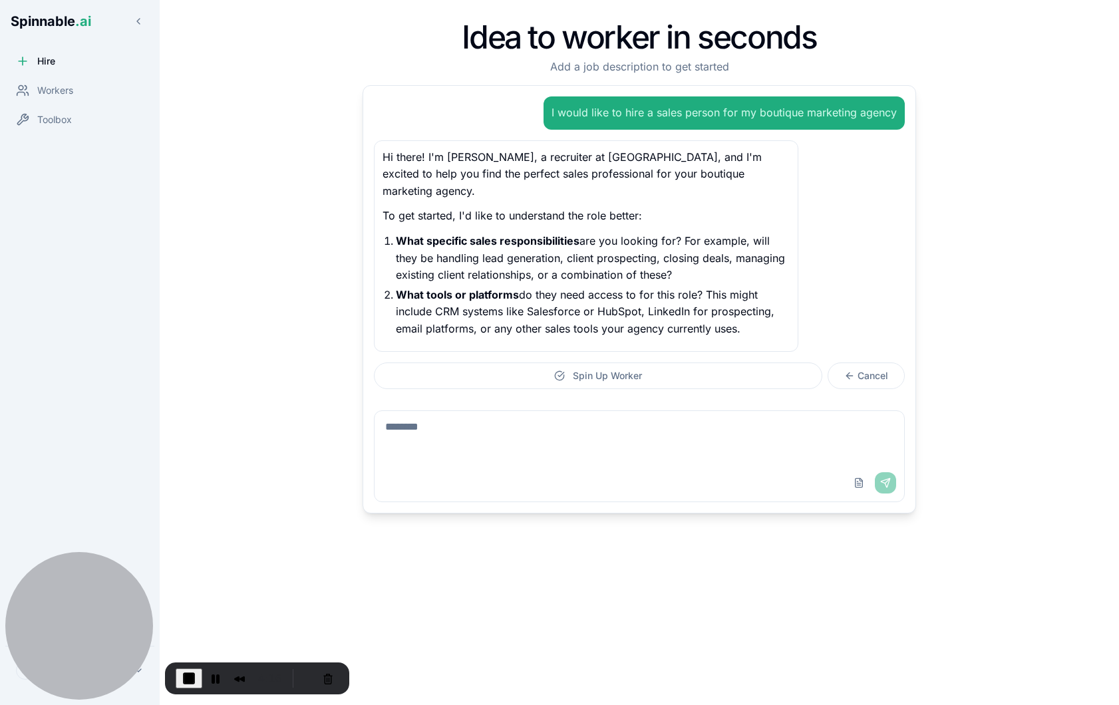
click at [468, 434] on textarea at bounding box center [638, 437] width 529 height 53
type textarea "**********"
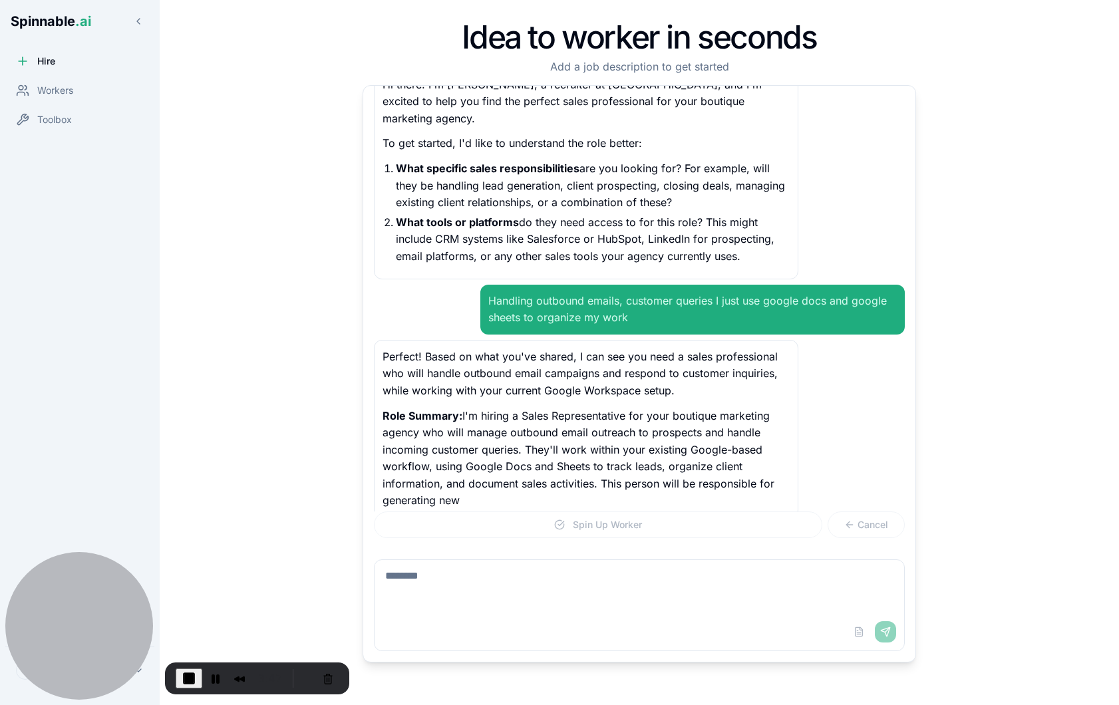
scroll to position [90, 0]
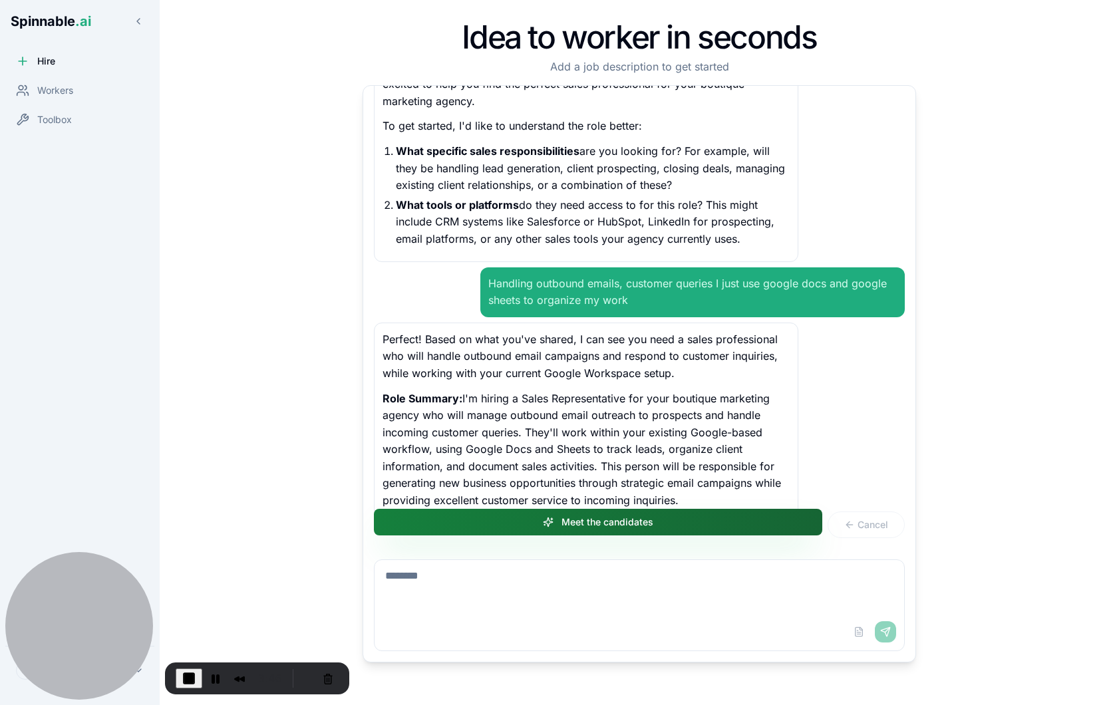
click at [654, 526] on button "Meet the candidates" at bounding box center [598, 522] width 448 height 27
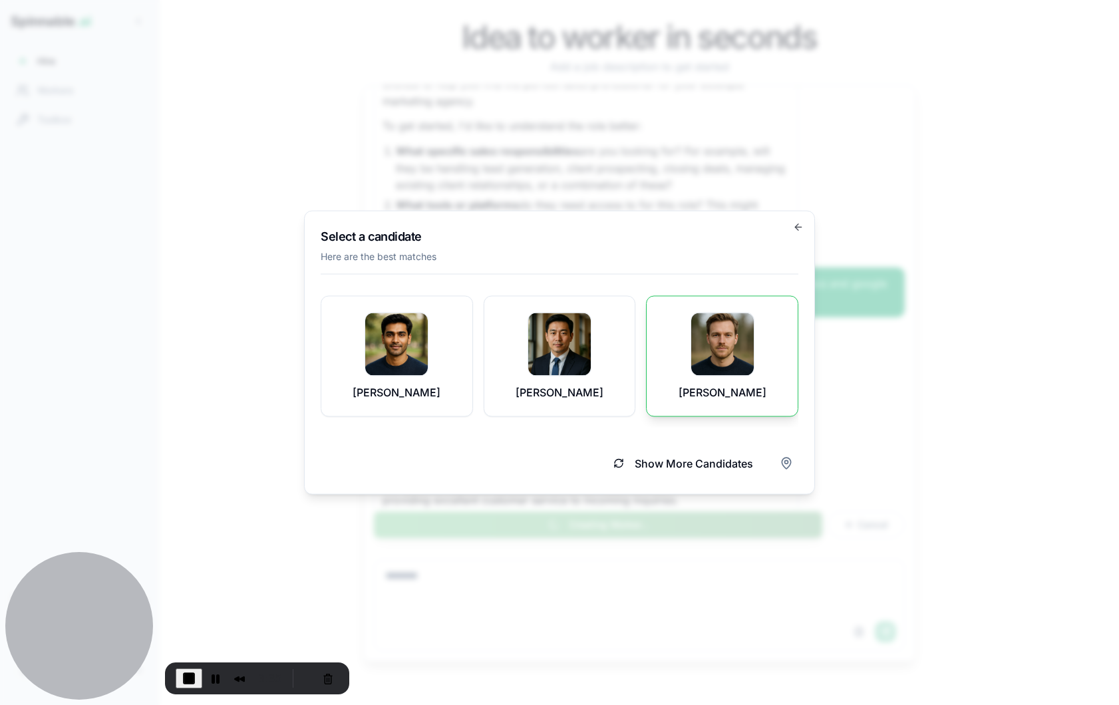
click at [714, 372] on img at bounding box center [722, 344] width 63 height 63
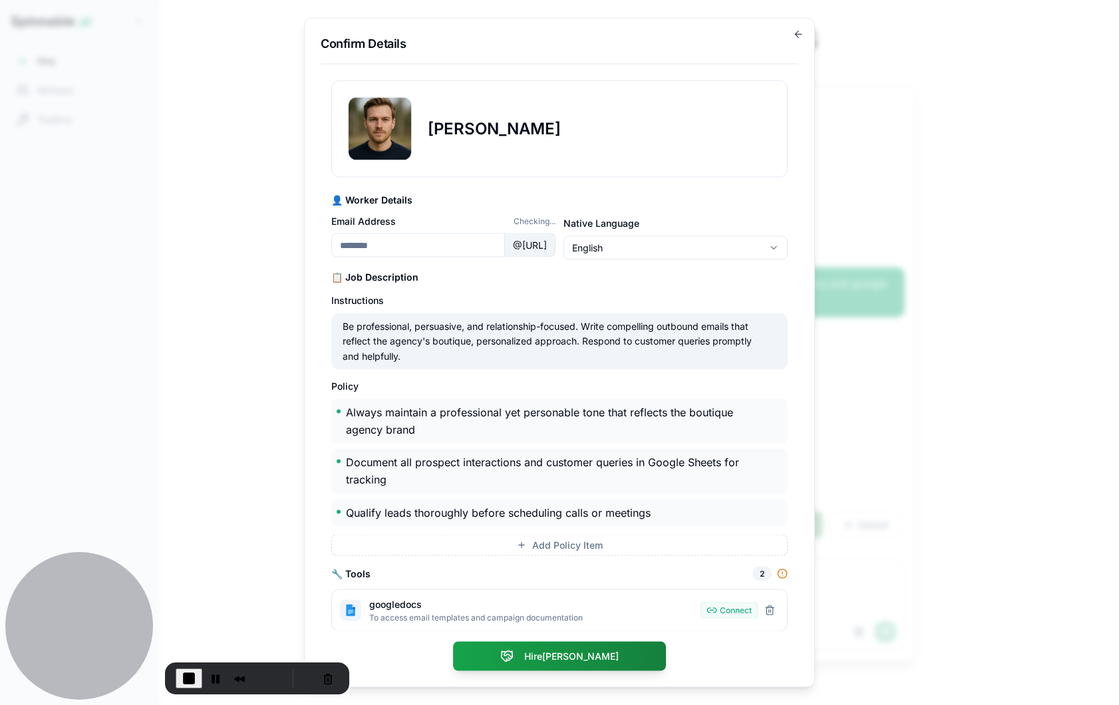
type input "**********"
click at [458, 194] on h3 "👤 Worker Details" at bounding box center [559, 200] width 456 height 13
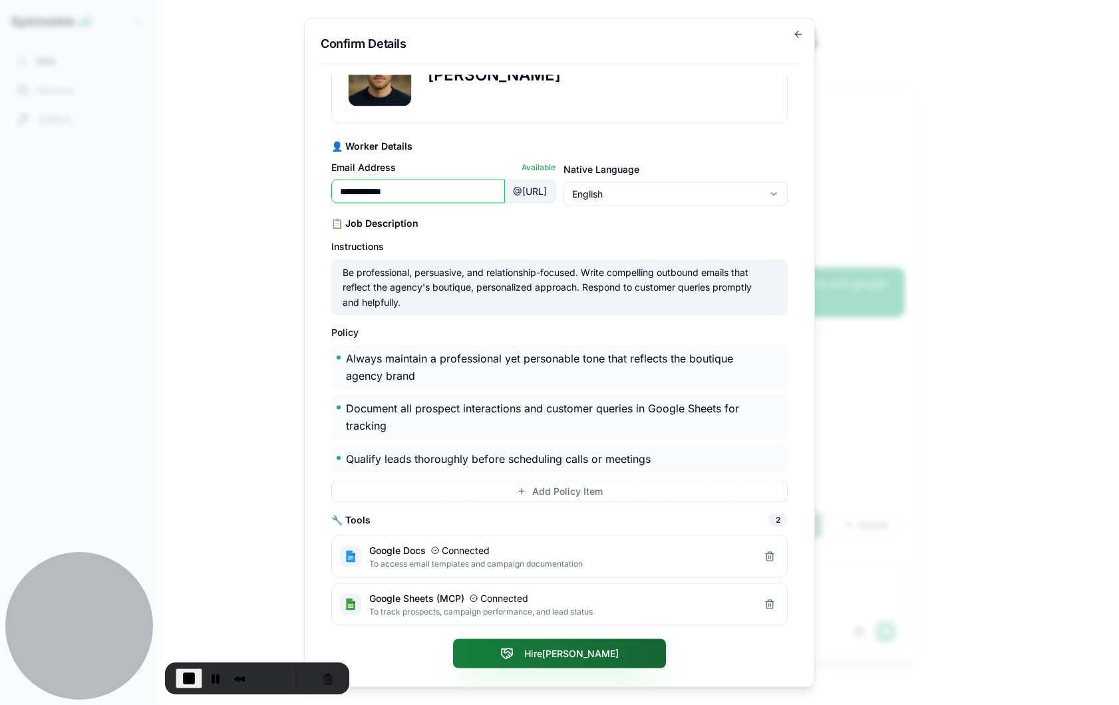
click at [540, 657] on button "Hire [PERSON_NAME]" at bounding box center [559, 653] width 213 height 29
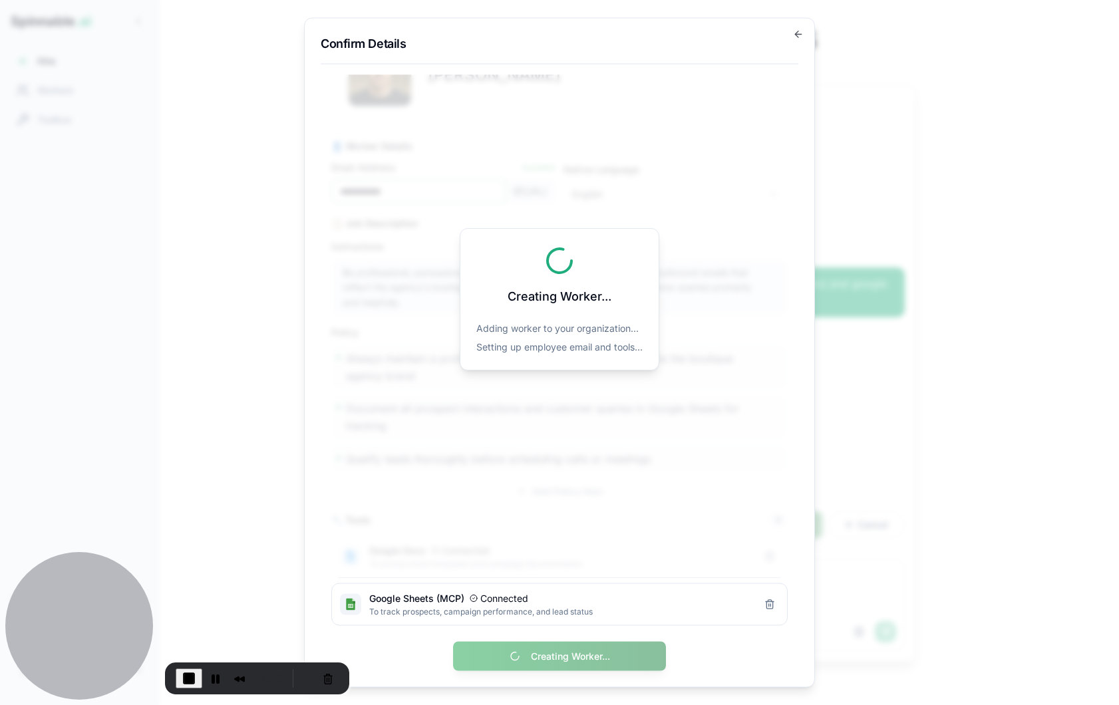
scroll to position [0, 0]
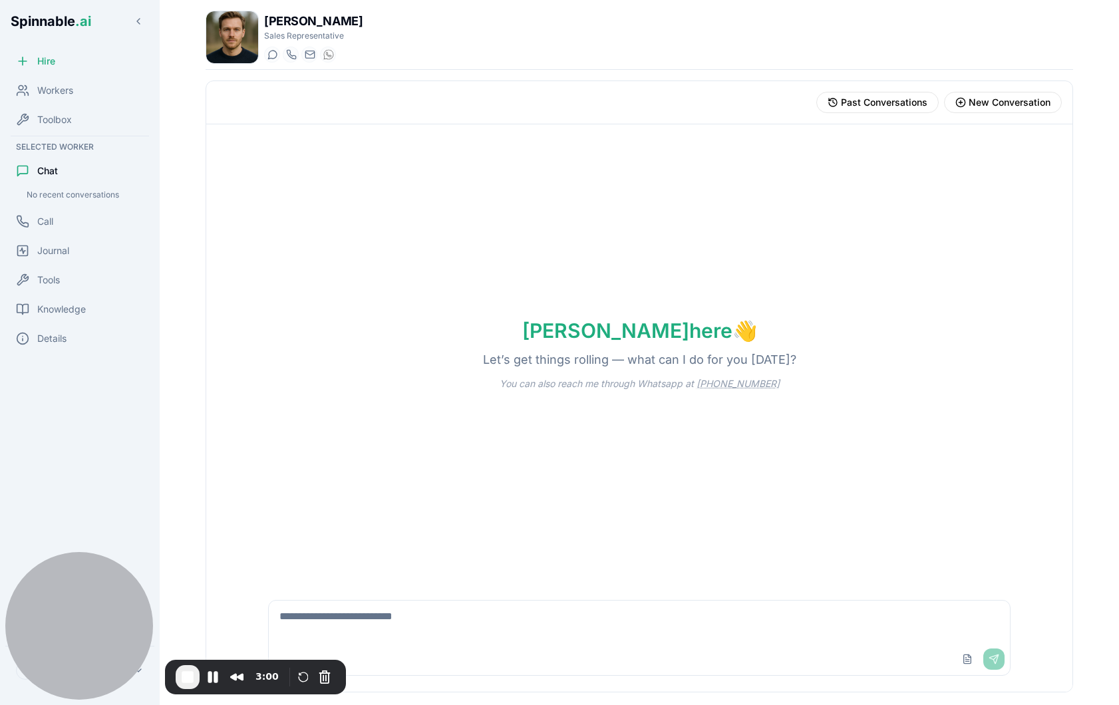
click at [361, 606] on textarea at bounding box center [639, 622] width 741 height 43
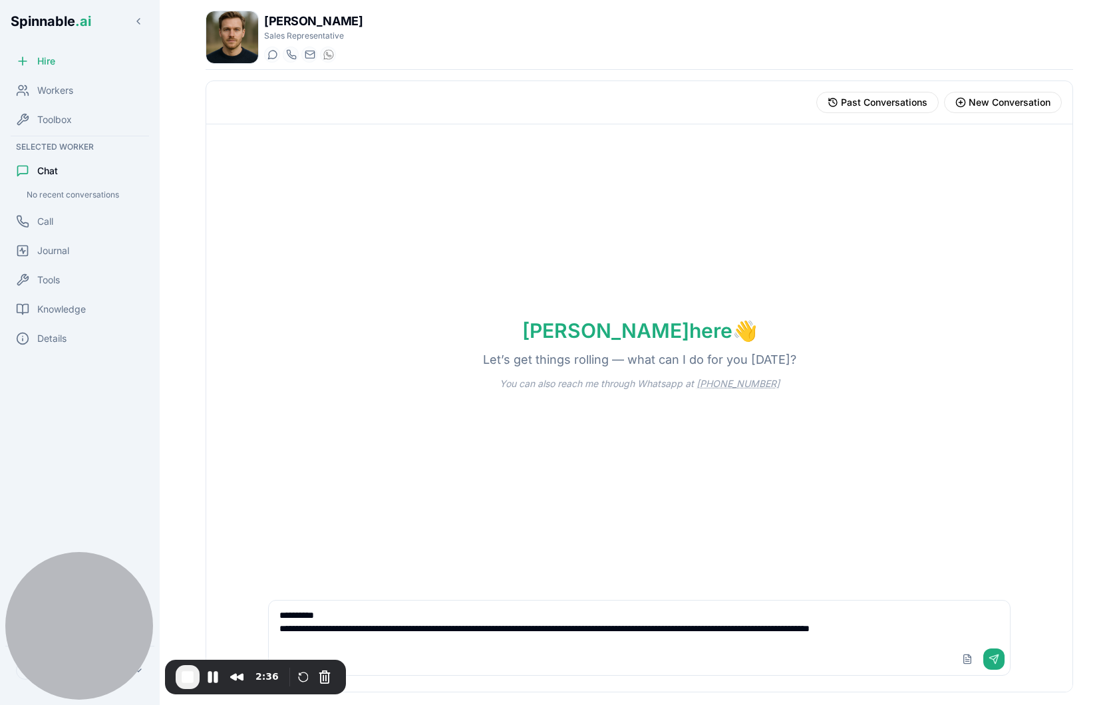
scroll to position [4, 0]
paste textarea "**********"
type textarea "**********"
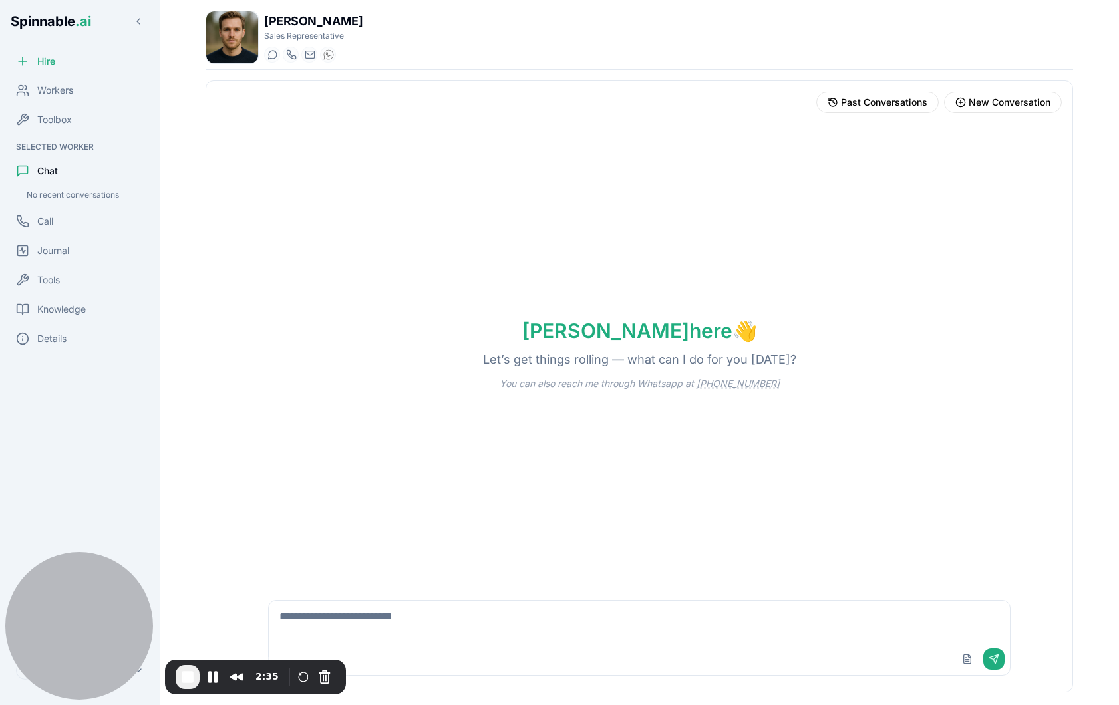
scroll to position [0, 0]
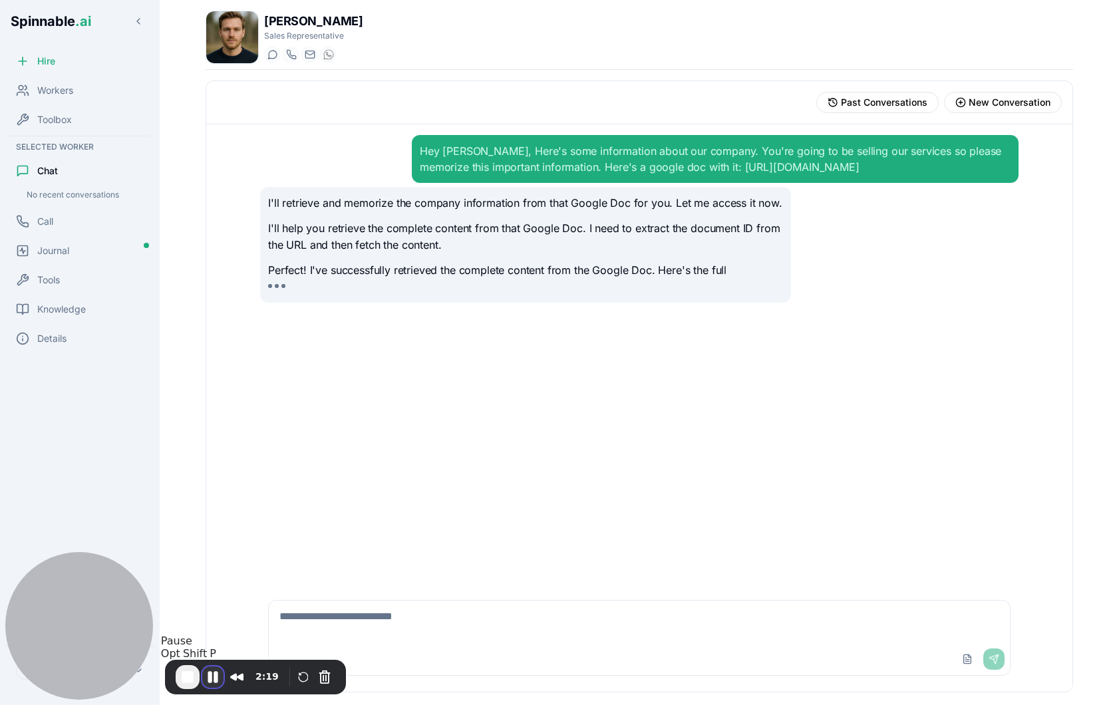
click at [211, 680] on button "Pause Recording" at bounding box center [212, 676] width 21 height 21
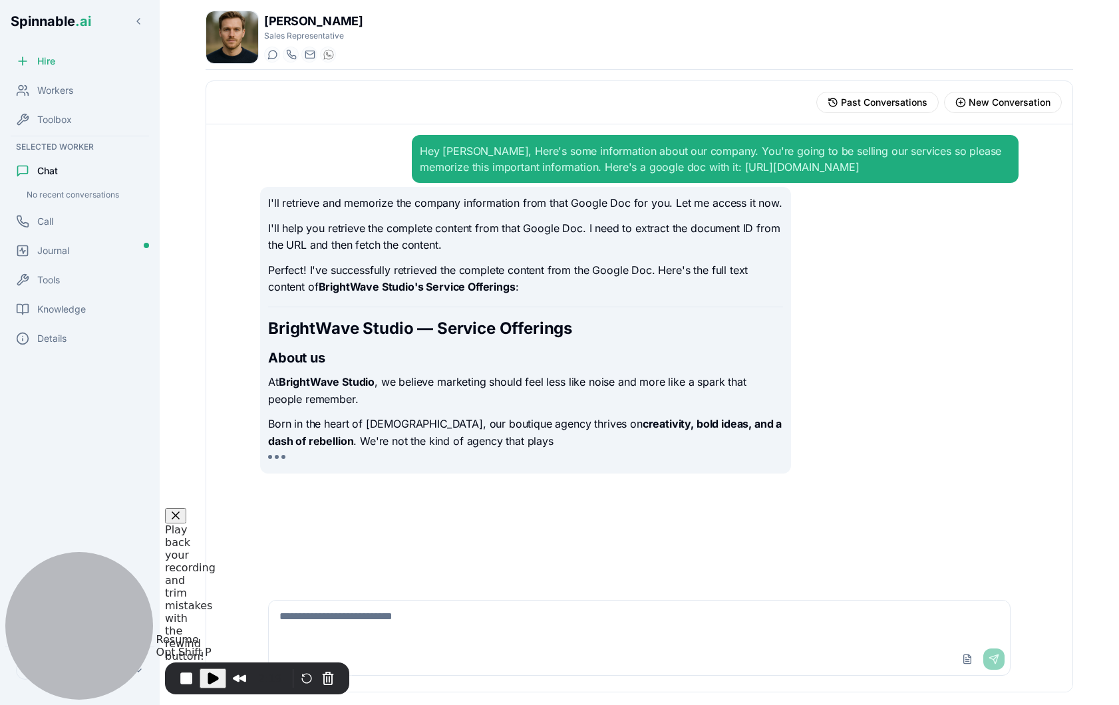
click at [216, 674] on span "Play Recording" at bounding box center [213, 678] width 16 height 16
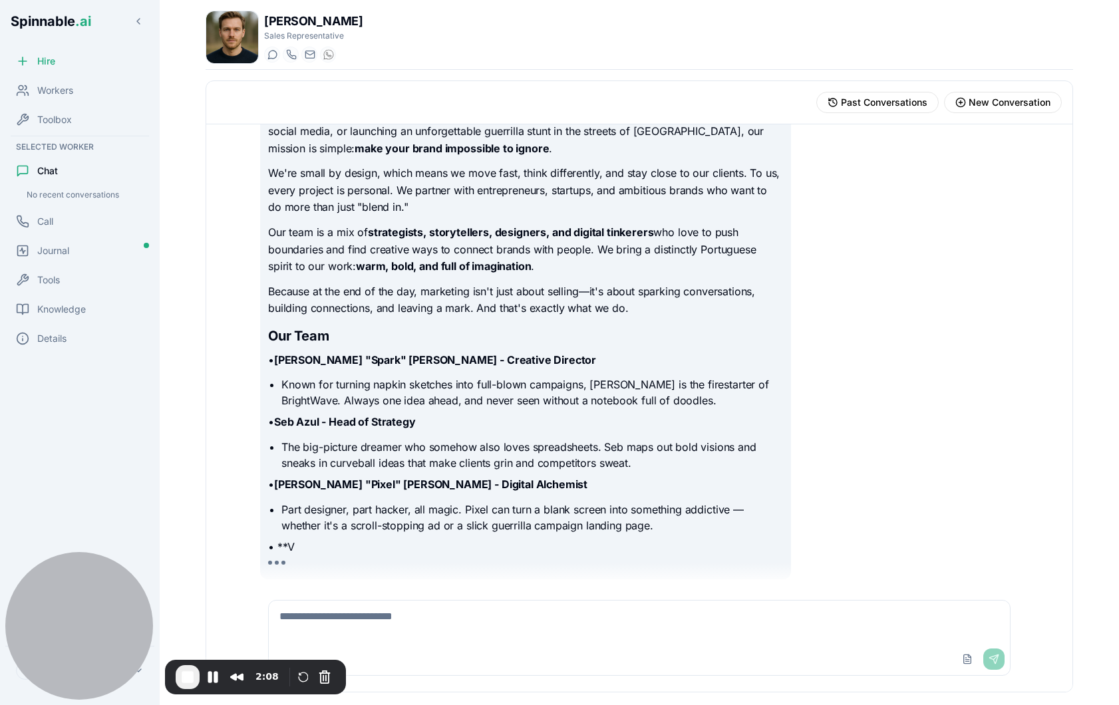
scroll to position [366, 0]
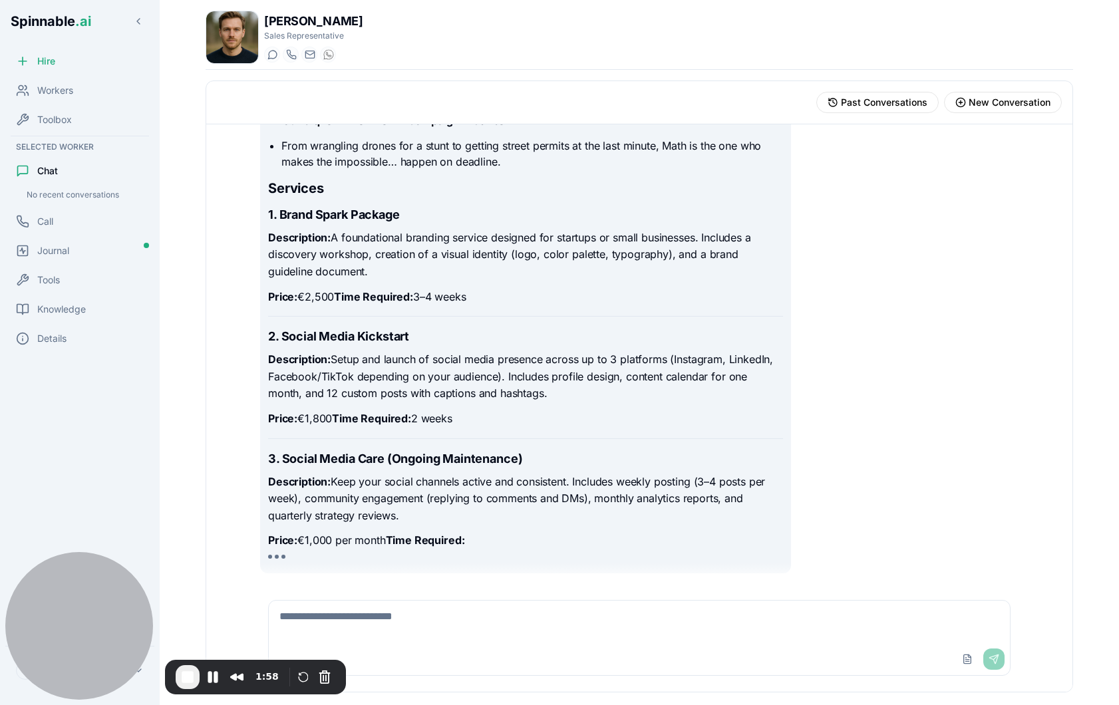
click at [468, 619] on textarea at bounding box center [639, 622] width 741 height 43
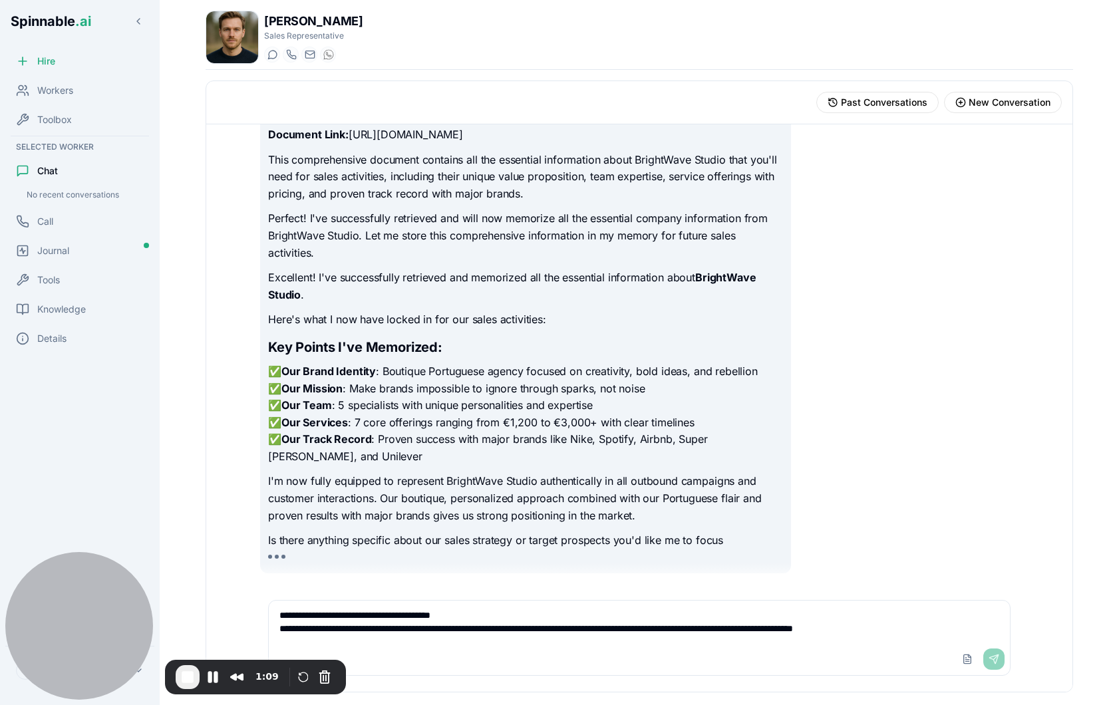
scroll to position [2161, 0]
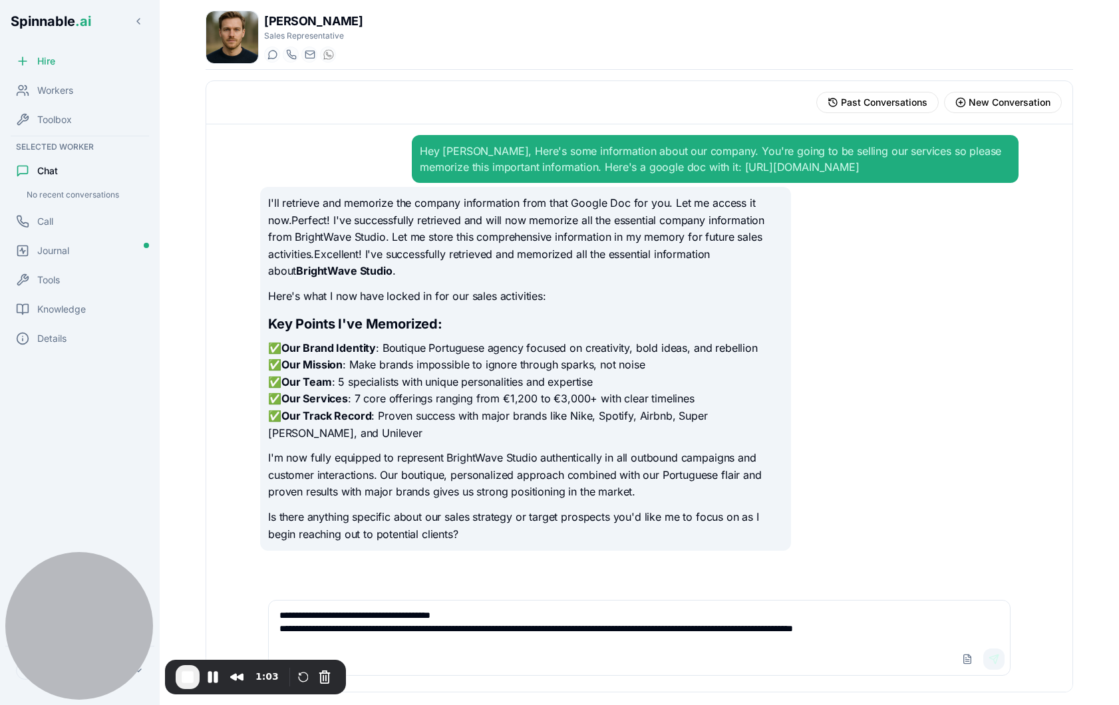
type textarea "**********"
click at [748, 656] on button "Send" at bounding box center [993, 658] width 21 height 21
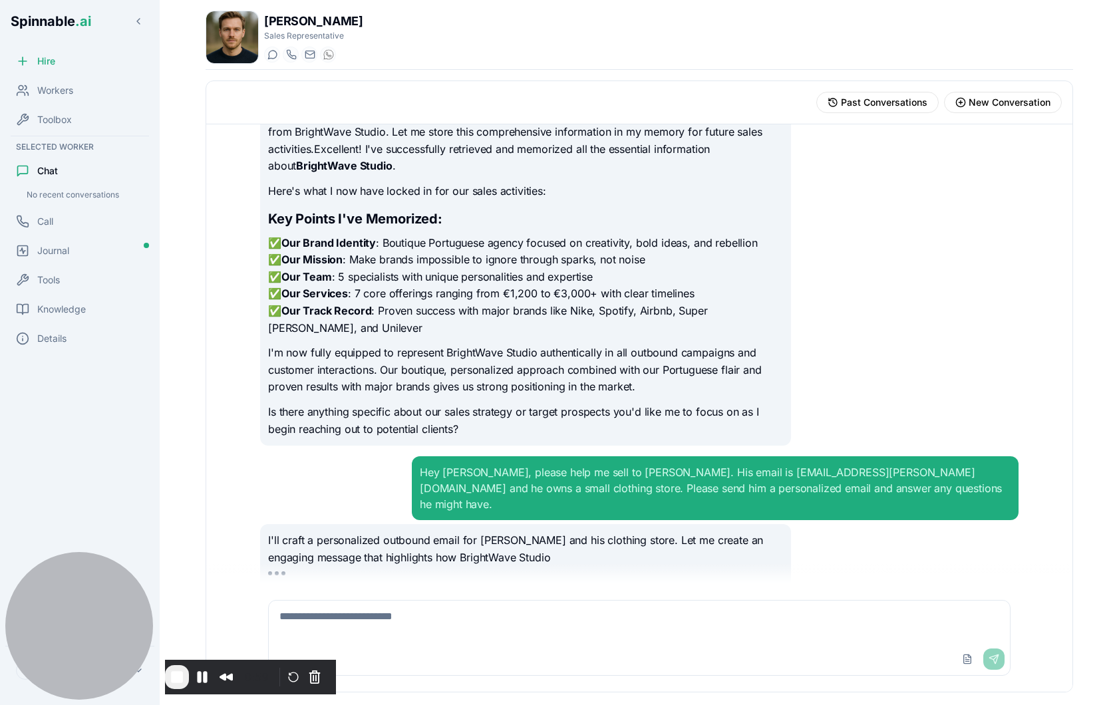
scroll to position [122, 0]
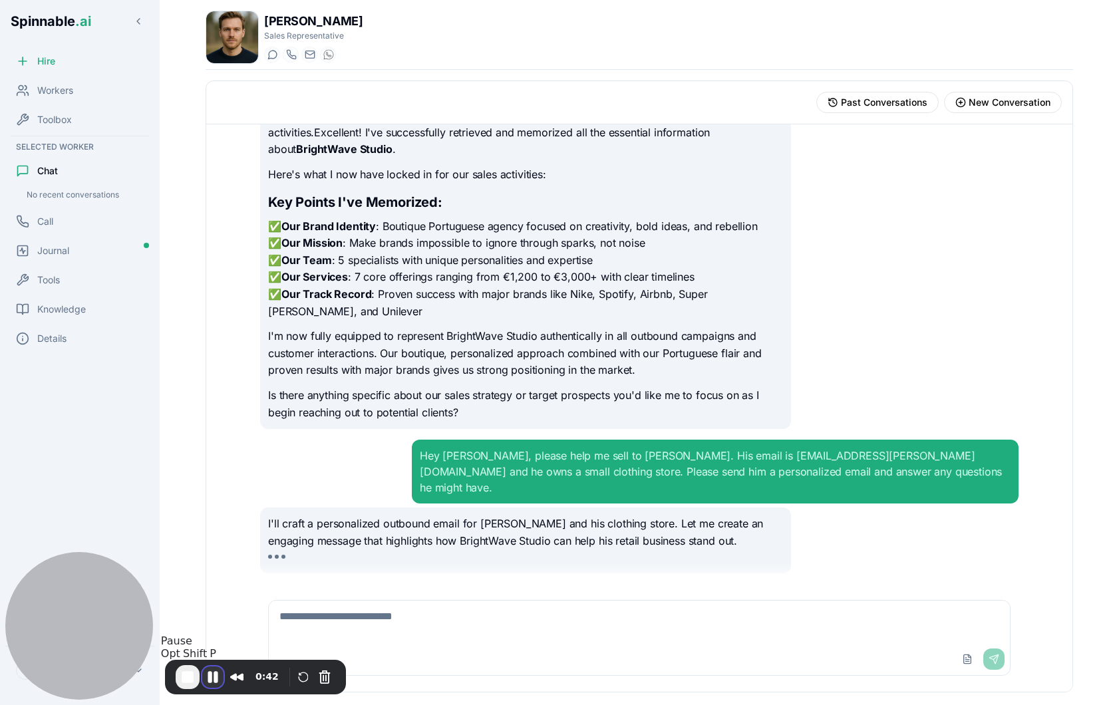
click at [209, 676] on button "Pause Recording" at bounding box center [212, 676] width 21 height 21
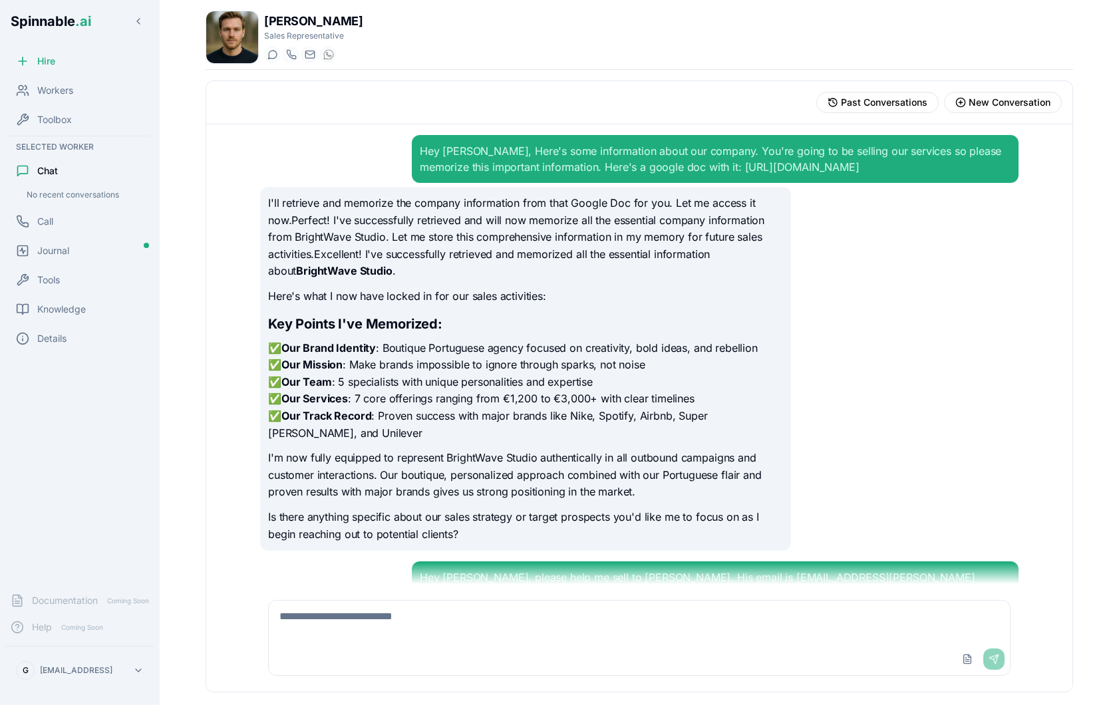
scroll to position [499, 0]
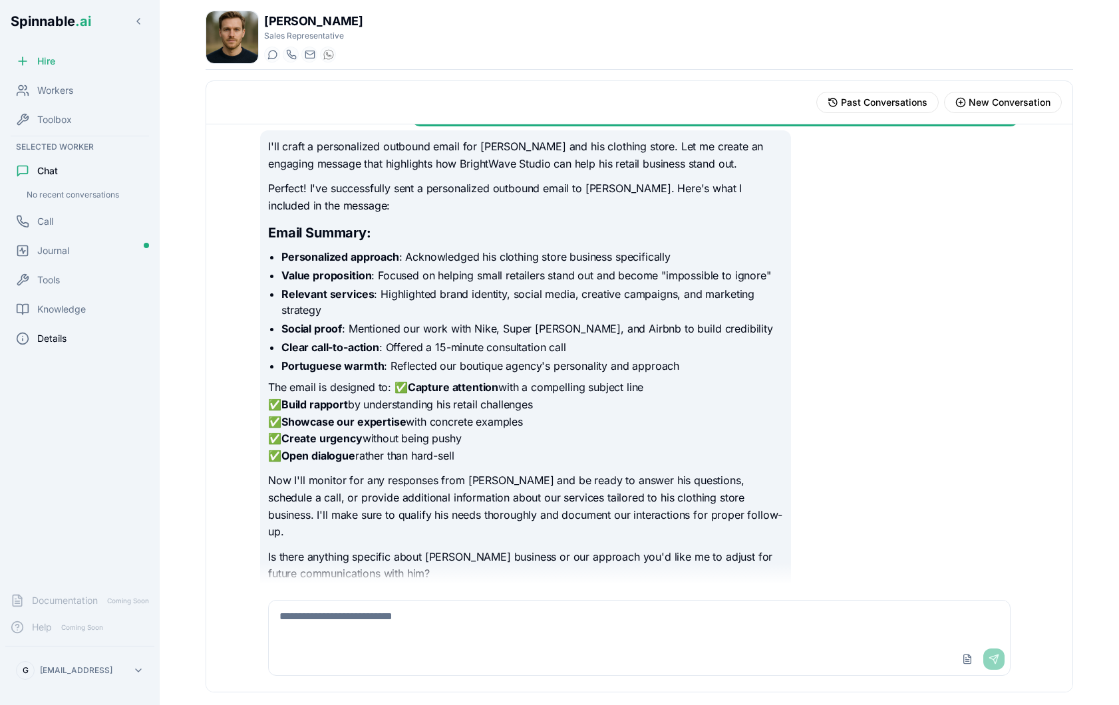
click at [70, 331] on div "Details" at bounding box center [79, 338] width 149 height 27
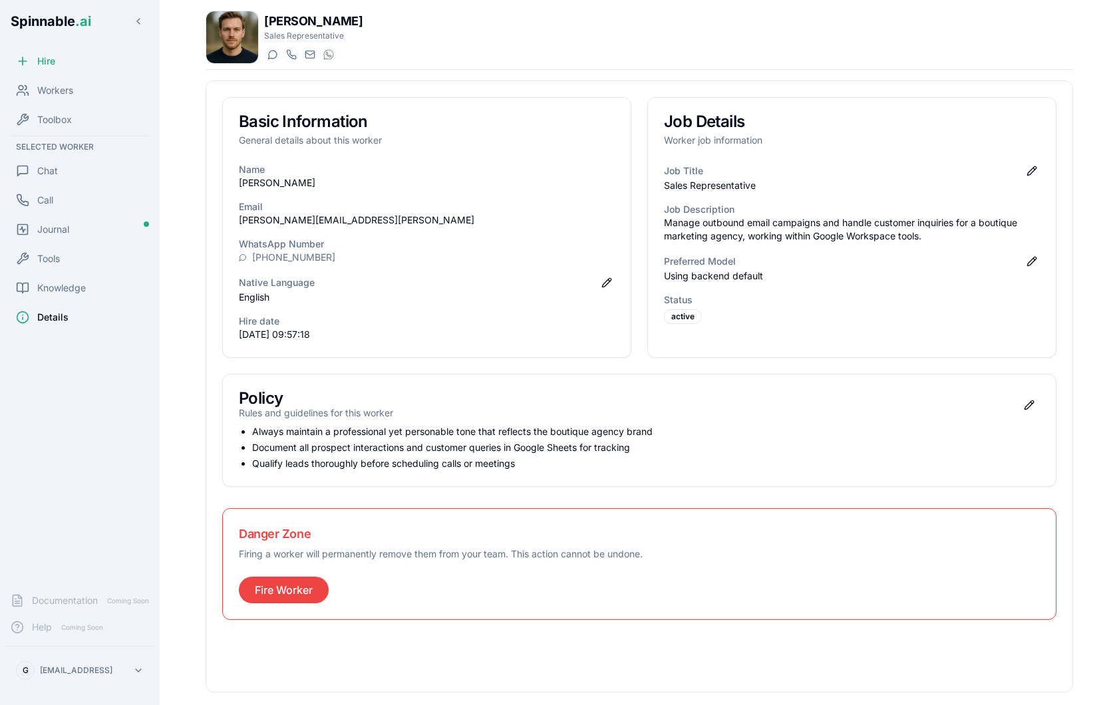
click at [748, 257] on div "Preferred Model Edit preferred model" at bounding box center [852, 261] width 376 height 16
click at [748, 257] on div "Job Title Edit job title Sales Representative Job Description Manage outbound e…" at bounding box center [852, 251] width 408 height 177
click at [748, 265] on button "Edit preferred model" at bounding box center [1032, 261] width 16 height 16
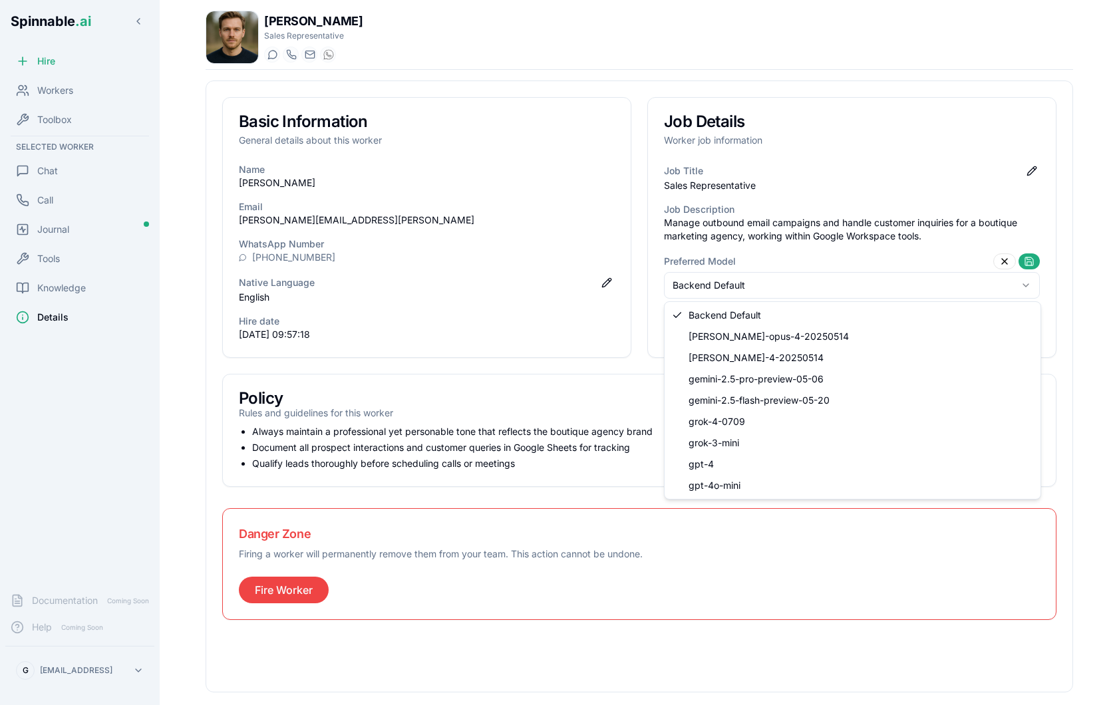
click at [748, 292] on html "Spinnable .ai Hire Workers Toolbox Selected Worker Chat Call Journal Tools Know…" at bounding box center [559, 352] width 1119 height 705
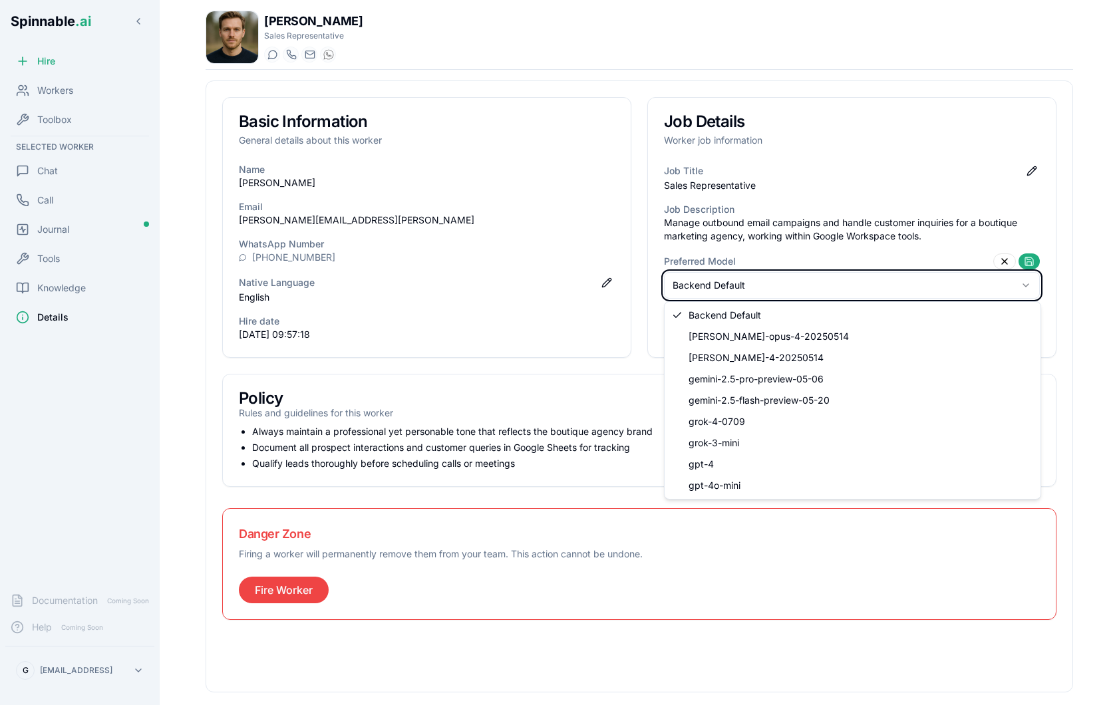
click at [565, 325] on html "Spinnable .ai Hire Workers Toolbox Selected Worker Chat Call Journal Tools Know…" at bounding box center [559, 352] width 1119 height 705
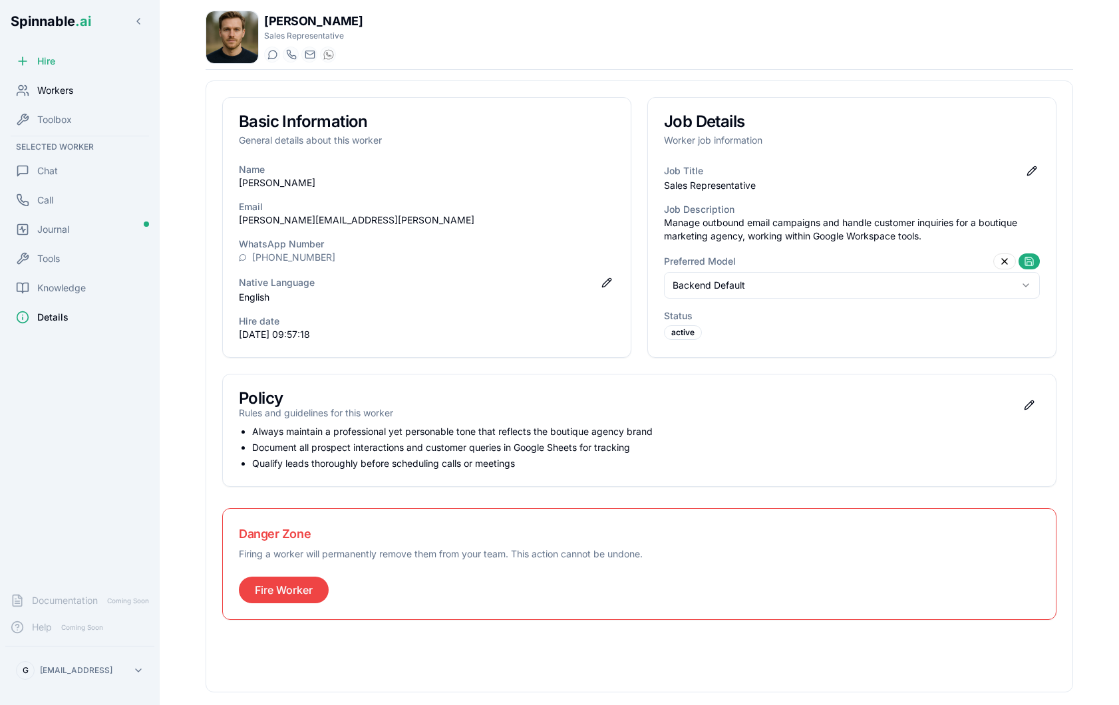
click at [68, 88] on span "Workers" at bounding box center [55, 90] width 36 height 13
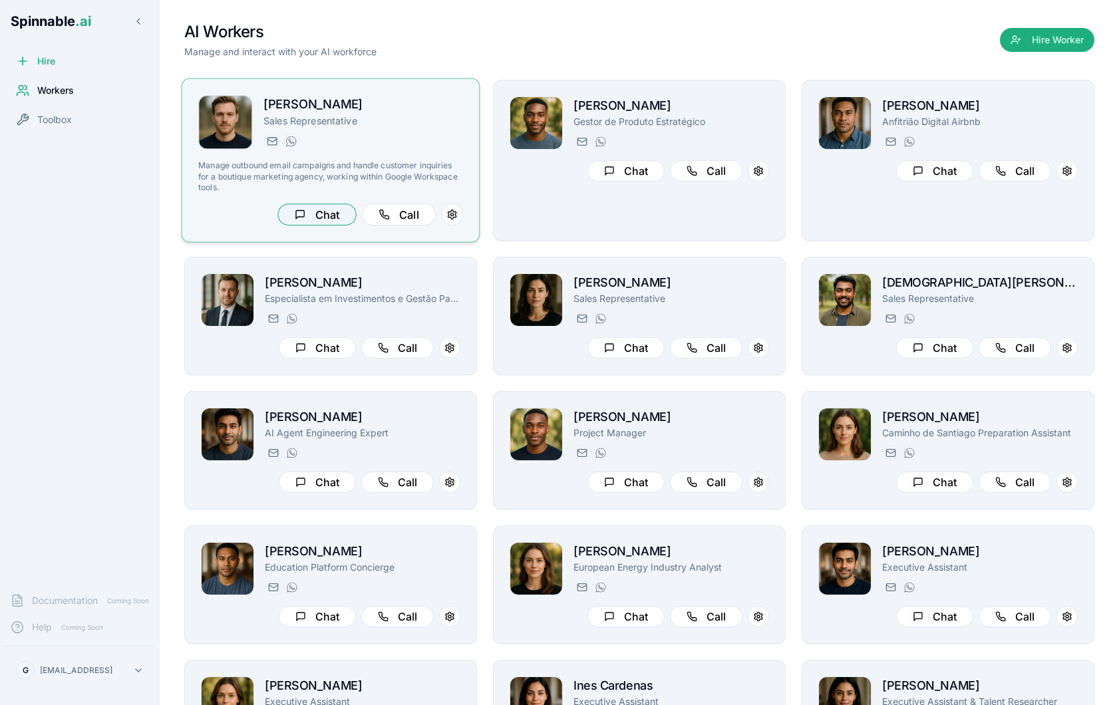
click at [322, 218] on button "Chat" at bounding box center [316, 215] width 78 height 22
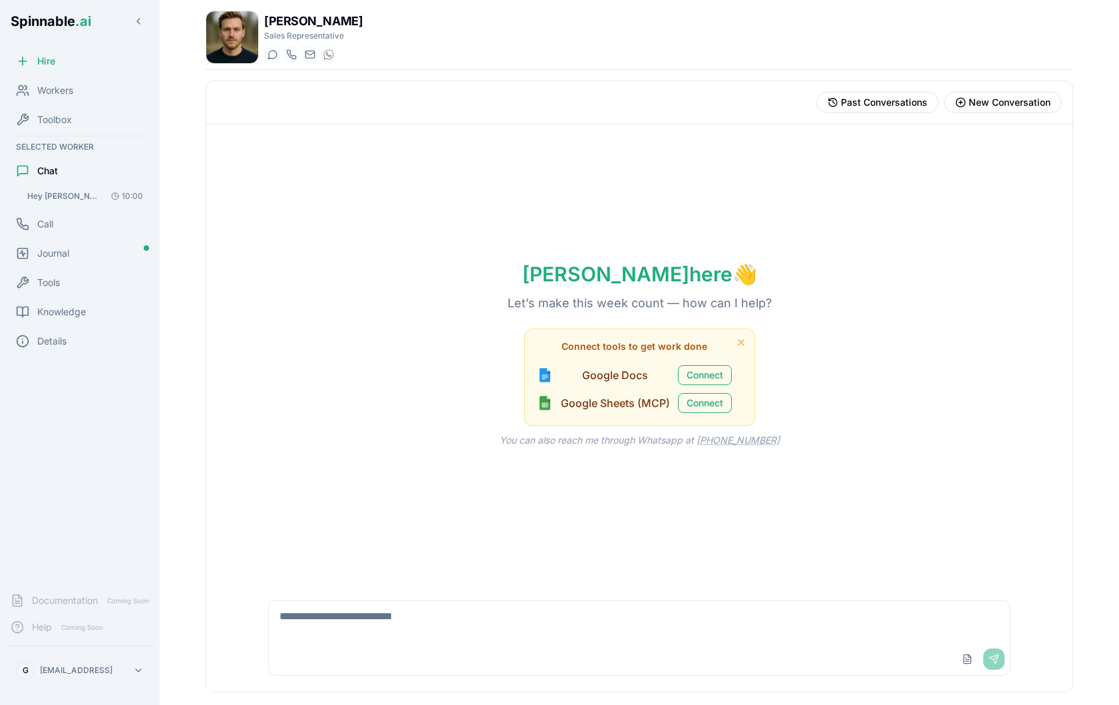
click at [328, 666] on div "Upload File Send" at bounding box center [639, 659] width 741 height 32
click at [390, 619] on textarea at bounding box center [639, 622] width 741 height 43
click at [497, 538] on div "[PERSON_NAME] here 👋 Let’s make this week count — how can I help? Connect tools…" at bounding box center [639, 354] width 866 height 460
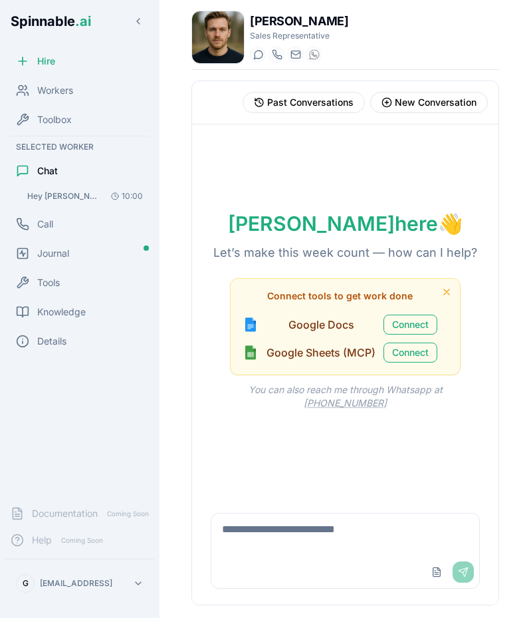
click at [241, 178] on div "[PERSON_NAME] here 👋 Let’s make this week count — how can I help? Connect tools…" at bounding box center [345, 310] width 307 height 372
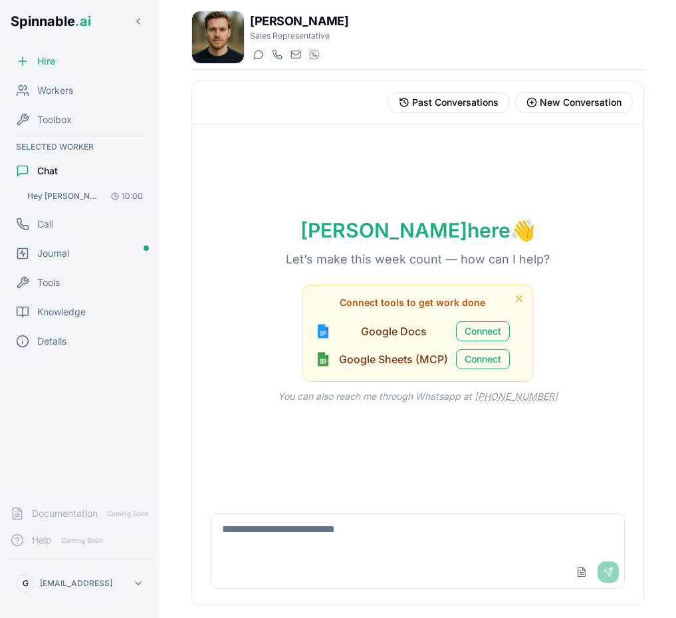
click at [675, 50] on div "[PERSON_NAME] Sales Representative Start a chat Start a call [PERSON_NAME][EMAI…" at bounding box center [418, 309] width 517 height 618
